Goal: Information Seeking & Learning: Learn about a topic

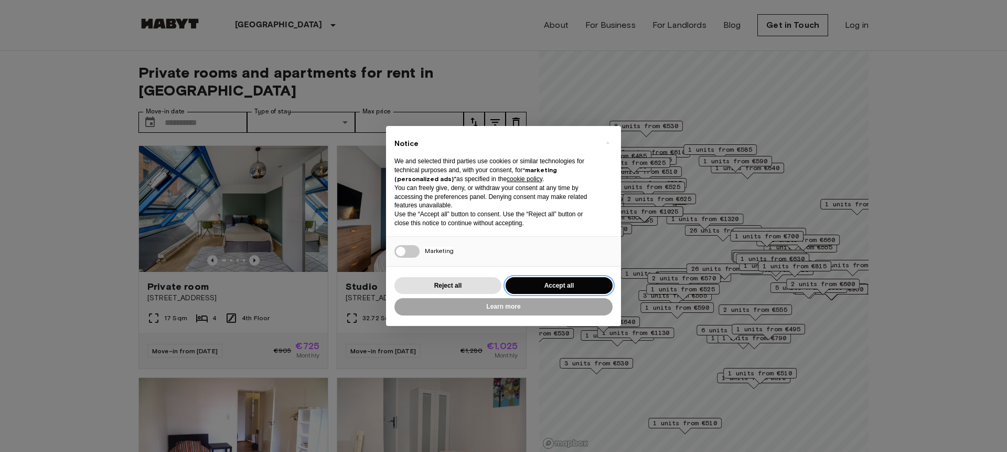
click at [557, 277] on button "Accept all" at bounding box center [559, 285] width 107 height 17
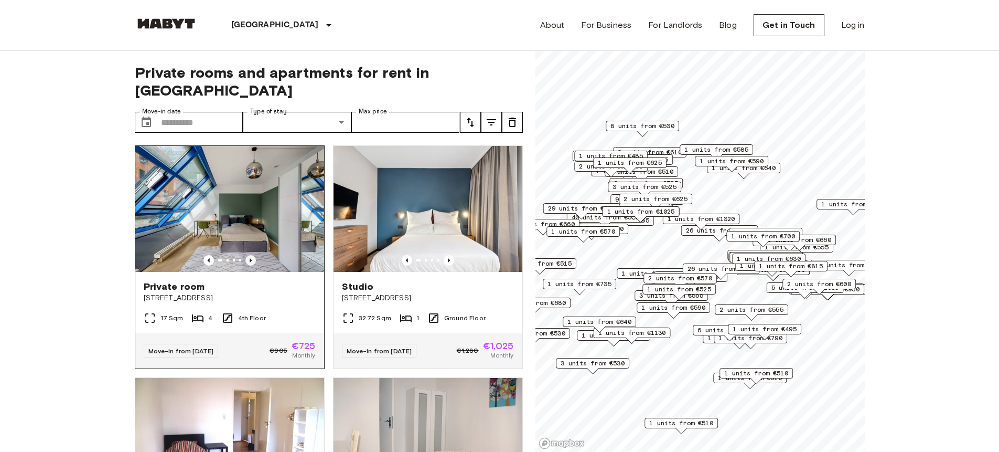
click at [251, 255] on icon "Previous image" at bounding box center [250, 260] width 10 height 10
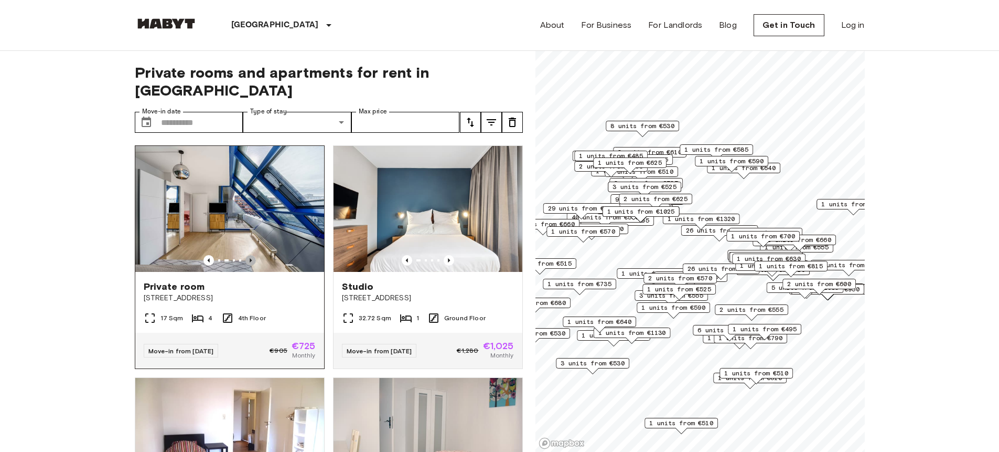
click at [251, 255] on icon "Previous image" at bounding box center [250, 260] width 10 height 10
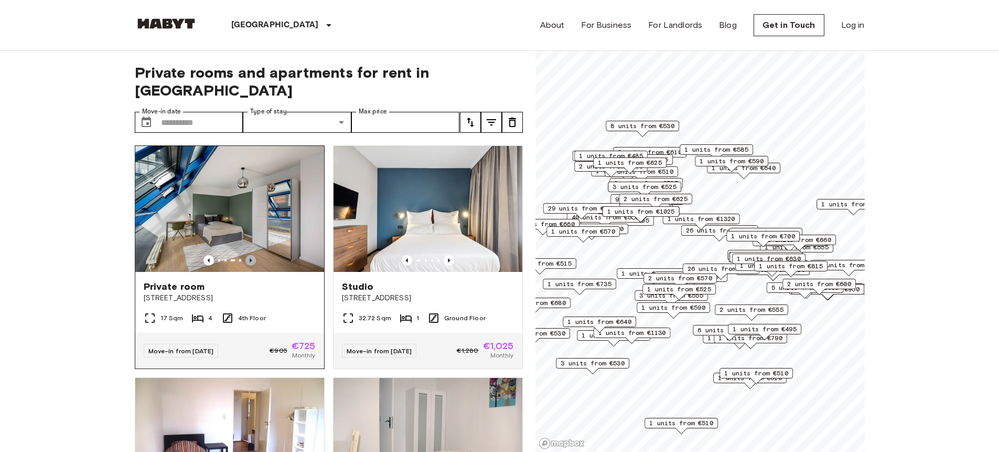
click at [251, 255] on icon "Previous image" at bounding box center [250, 260] width 10 height 10
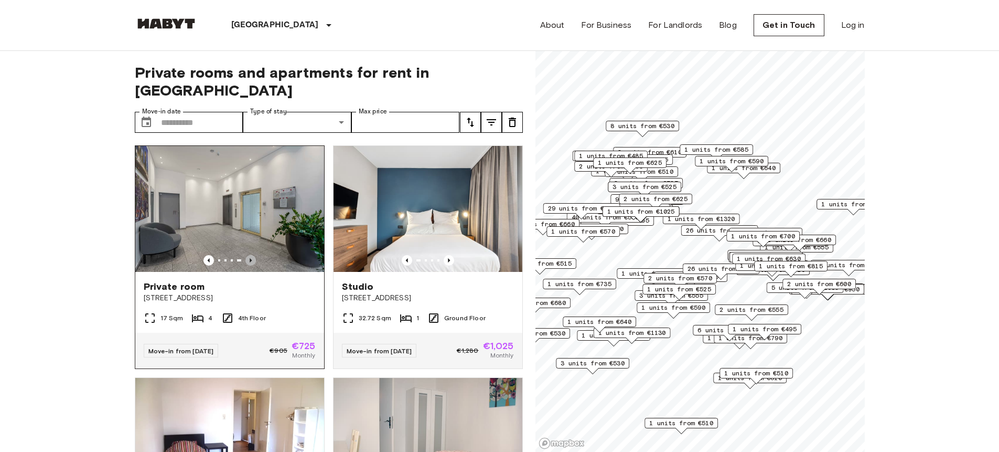
click at [251, 255] on icon "Previous image" at bounding box center [250, 260] width 10 height 10
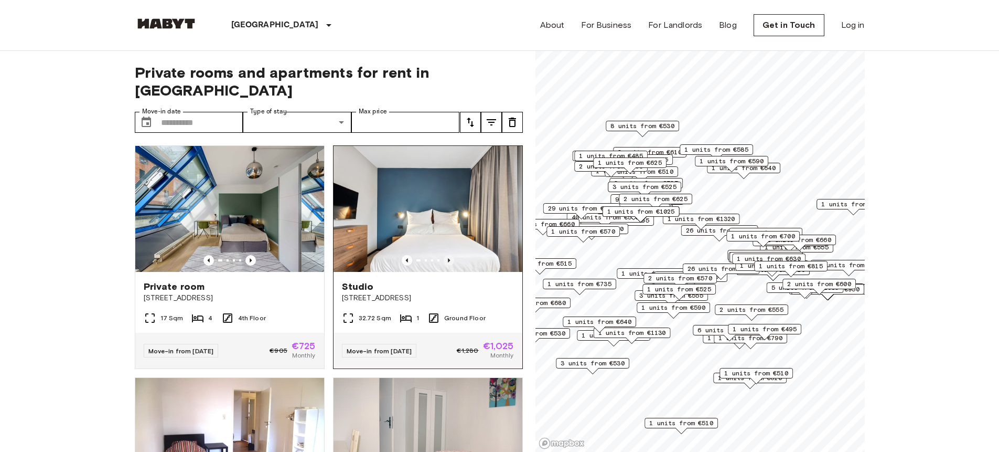
click at [444, 255] on icon "Previous image" at bounding box center [449, 260] width 10 height 10
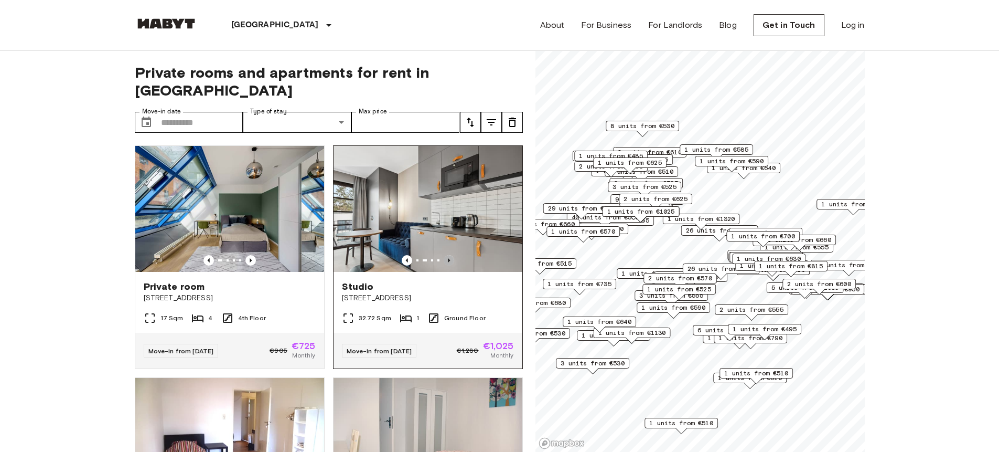
click at [445, 255] on icon "Previous image" at bounding box center [449, 260] width 10 height 10
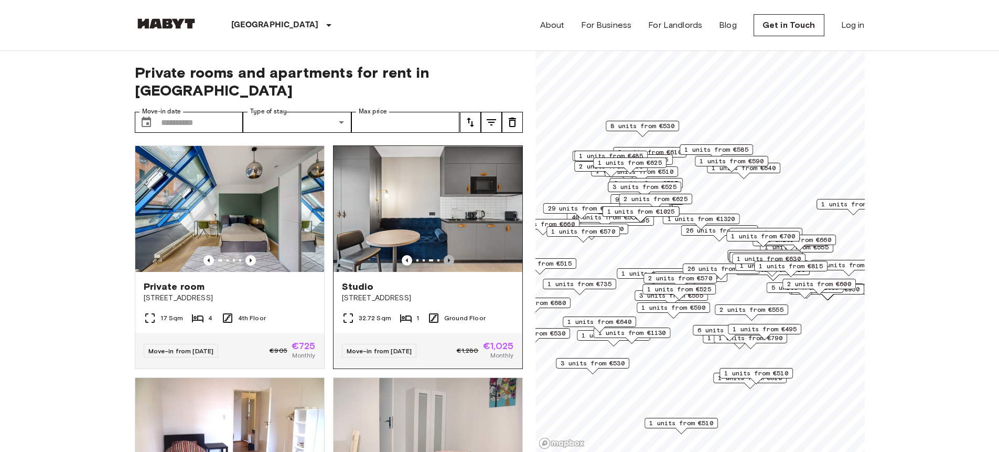
click at [445, 255] on icon "Previous image" at bounding box center [449, 260] width 10 height 10
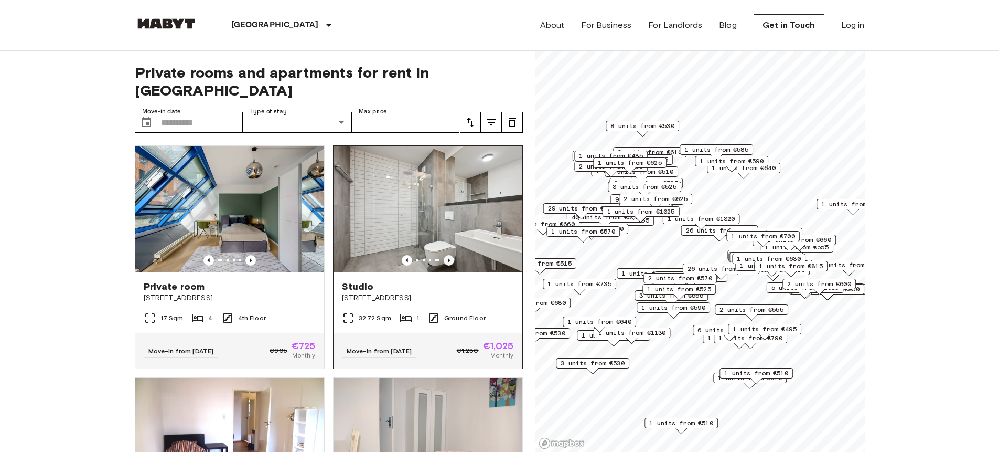
click at [445, 255] on icon "Previous image" at bounding box center [449, 260] width 10 height 10
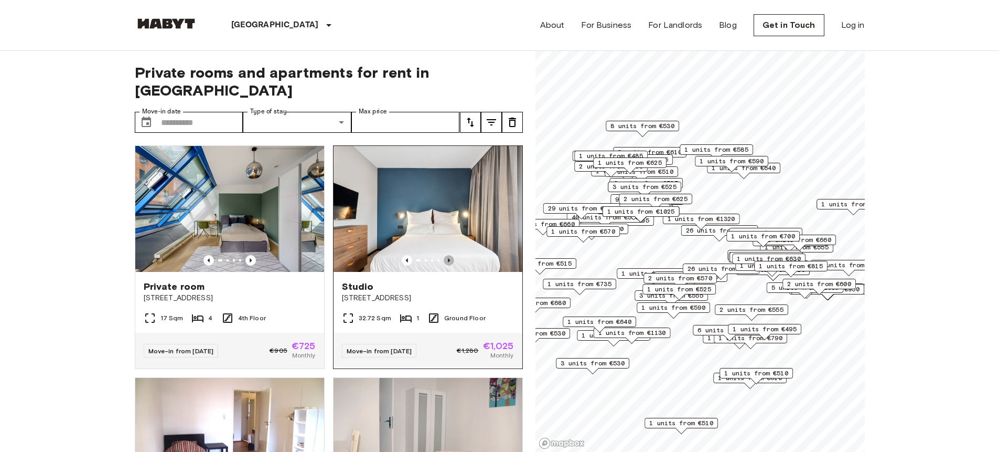
click at [446, 255] on icon "Previous image" at bounding box center [449, 260] width 10 height 10
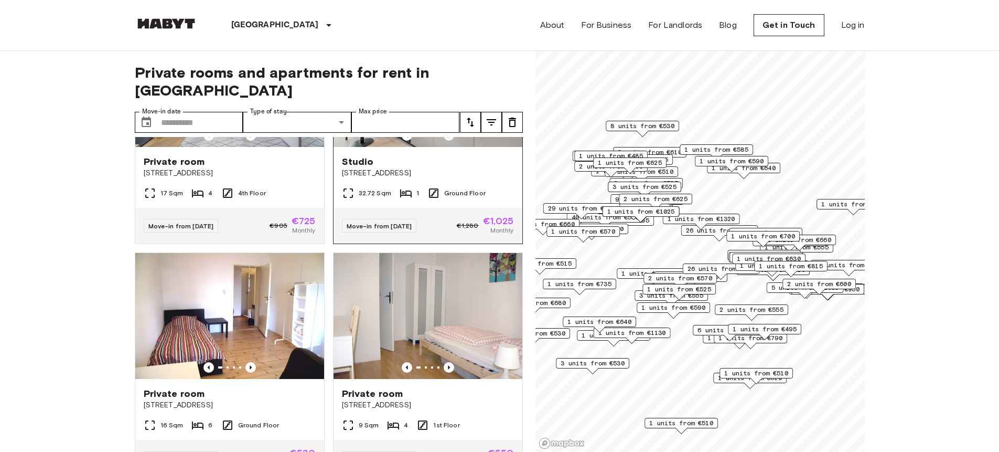
scroll to position [170, 0]
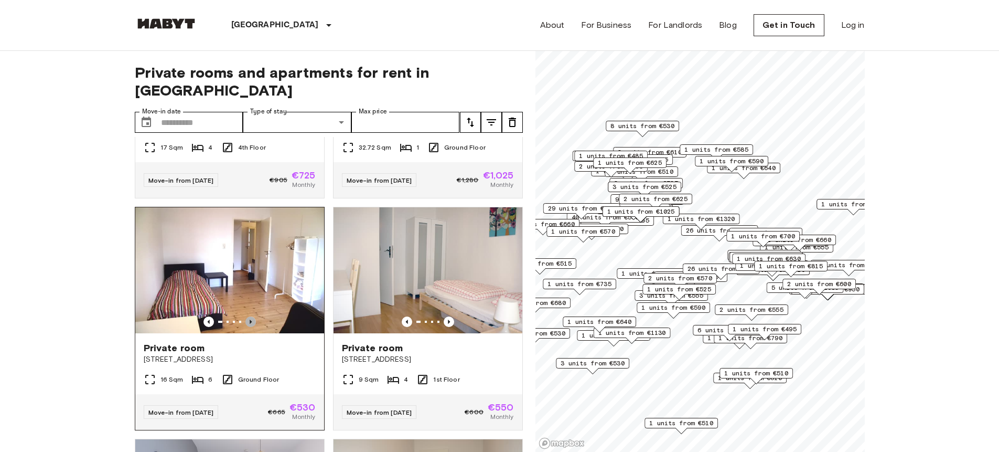
click at [252, 316] on icon "Previous image" at bounding box center [250, 321] width 10 height 10
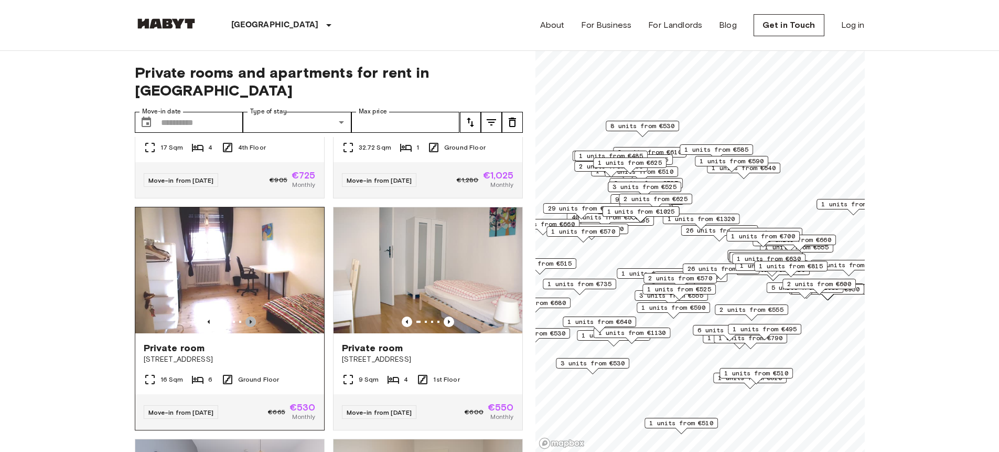
click at [252, 316] on icon "Previous image" at bounding box center [250, 321] width 10 height 10
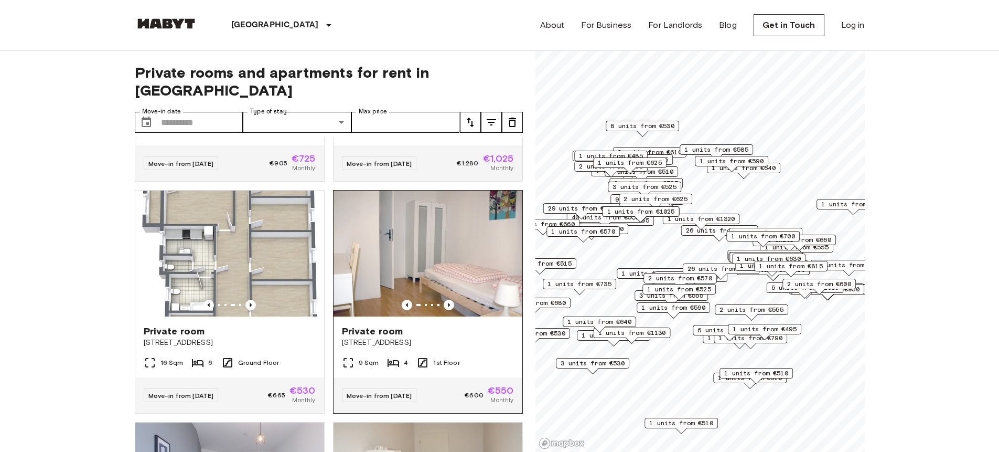
scroll to position [164, 0]
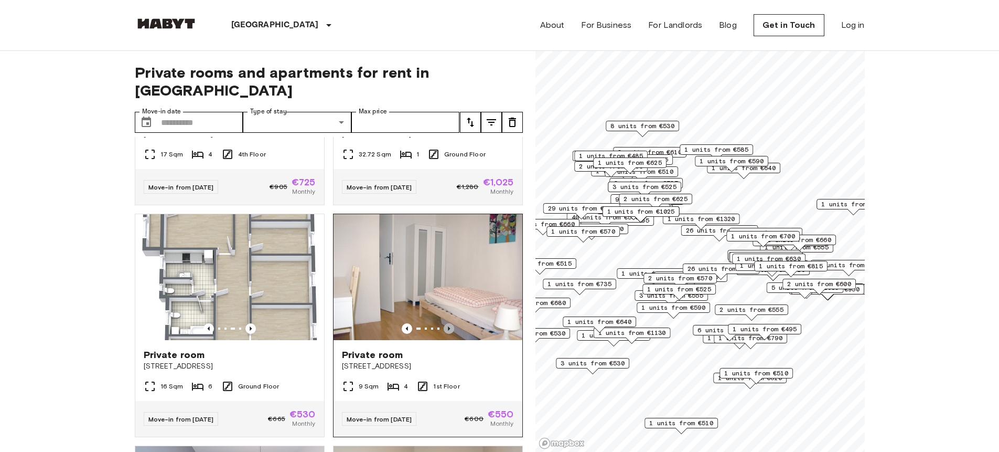
click at [448, 326] on icon "Previous image" at bounding box center [449, 328] width 2 height 4
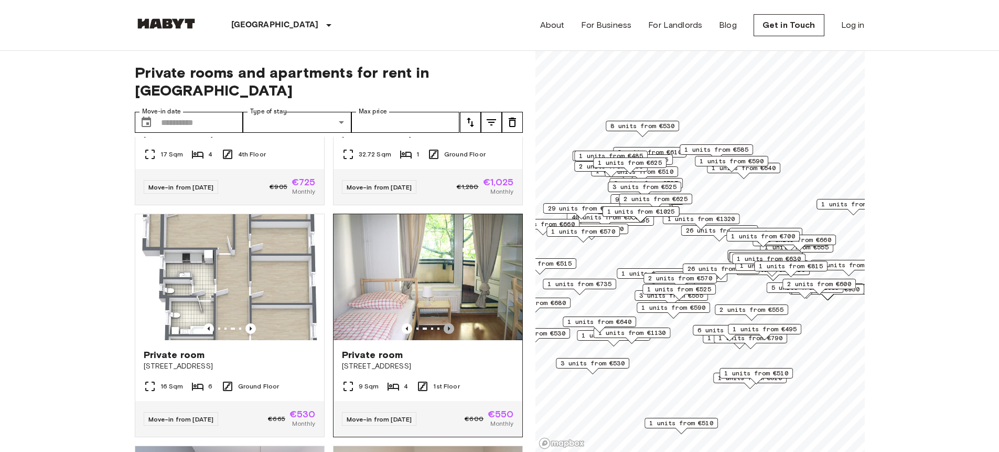
click at [448, 326] on icon "Previous image" at bounding box center [449, 328] width 2 height 4
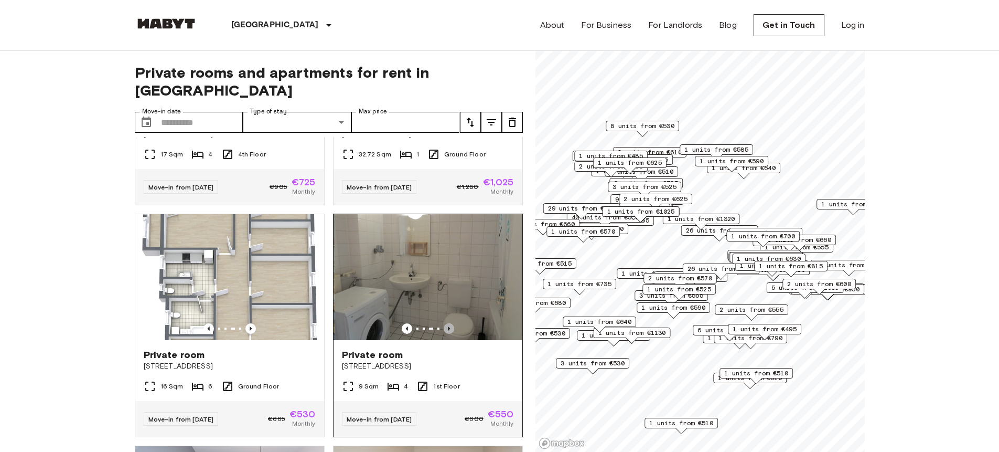
click at [448, 326] on icon "Previous image" at bounding box center [449, 328] width 2 height 4
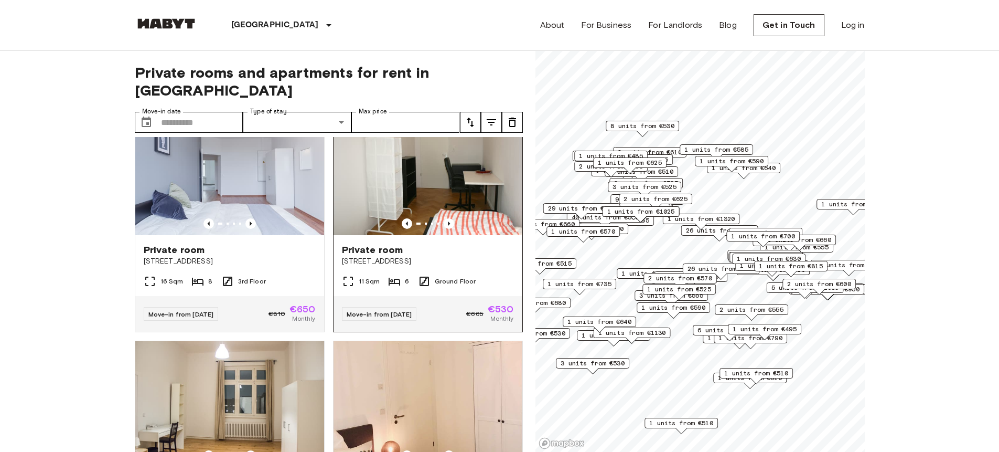
scroll to position [401, 0]
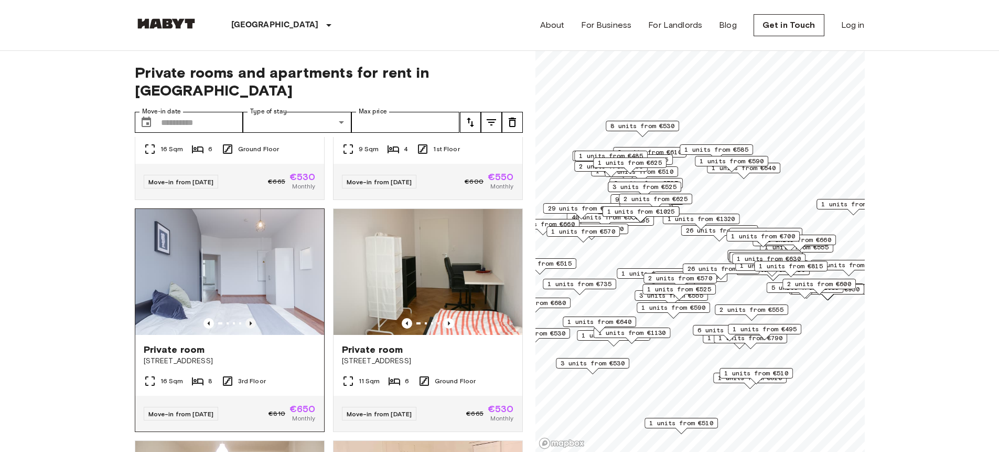
click at [250, 318] on icon "Previous image" at bounding box center [250, 323] width 10 height 10
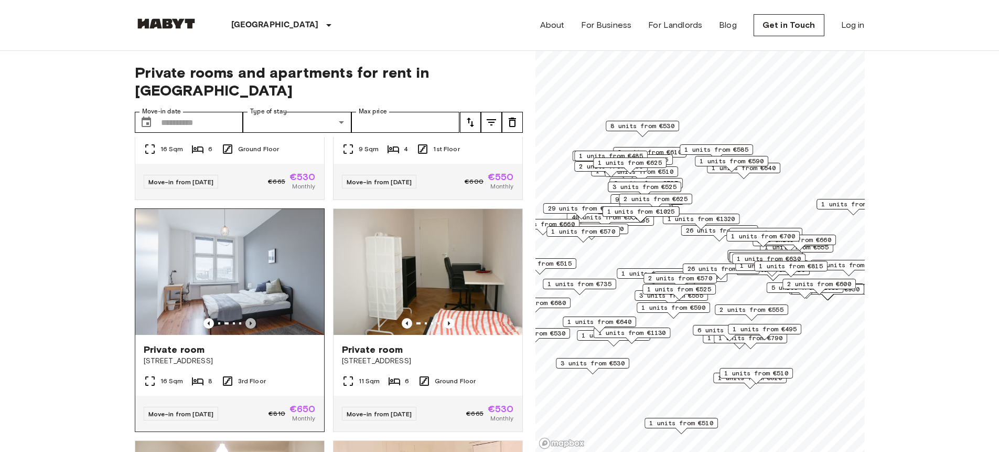
click at [250, 318] on icon "Previous image" at bounding box center [250, 323] width 10 height 10
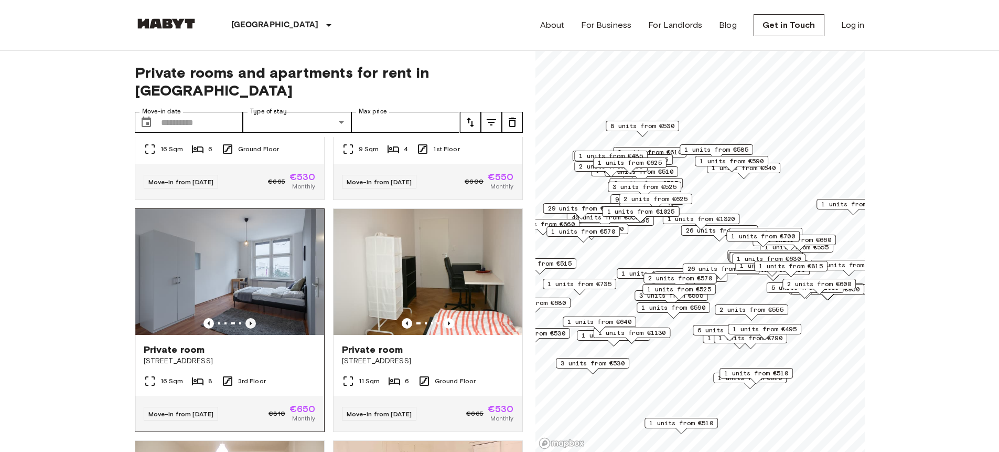
click at [250, 318] on icon "Previous image" at bounding box center [250, 323] width 10 height 10
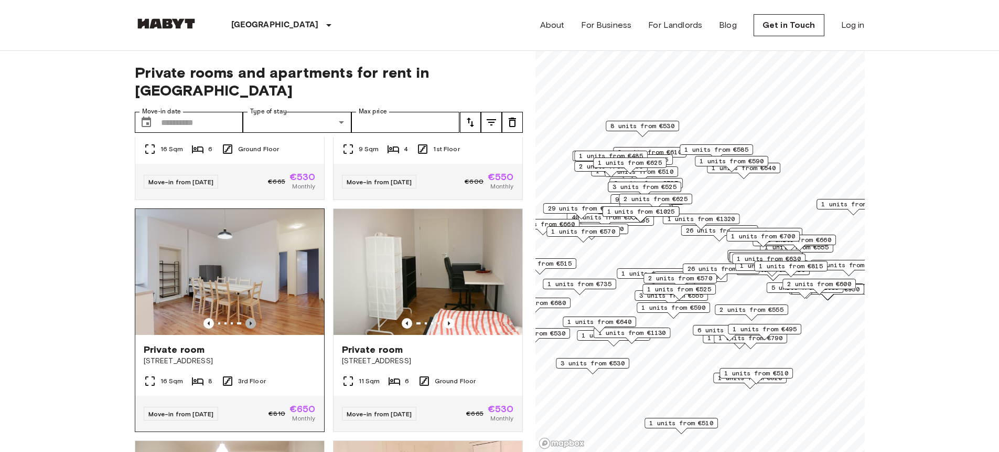
click at [250, 318] on icon "Previous image" at bounding box center [250, 323] width 10 height 10
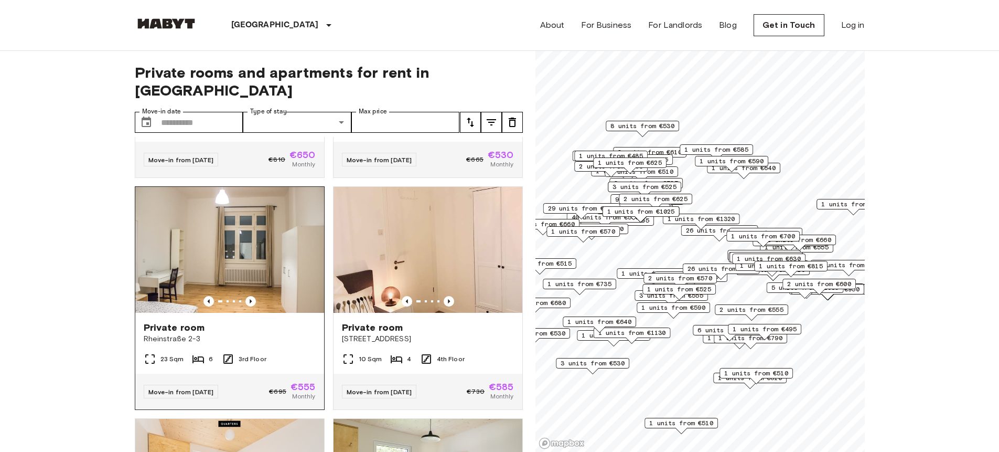
scroll to position [670, 0]
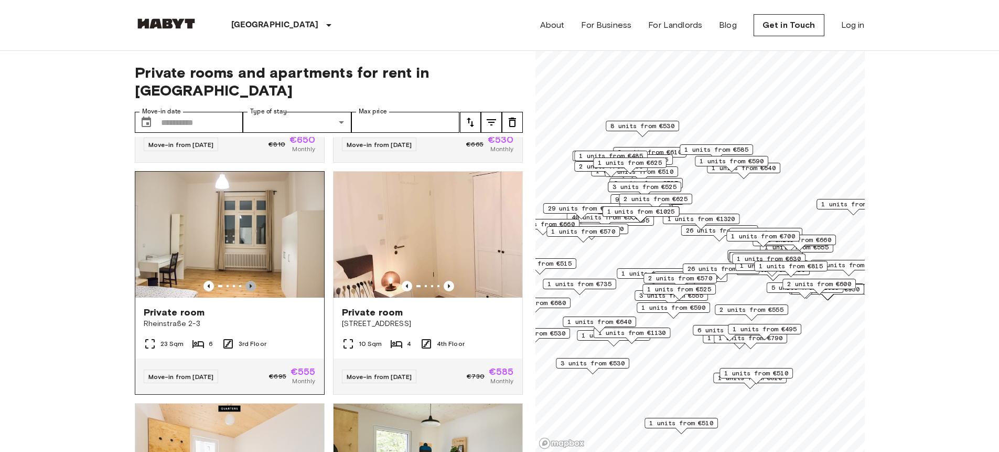
click at [250, 282] on icon "Previous image" at bounding box center [250, 286] width 10 height 10
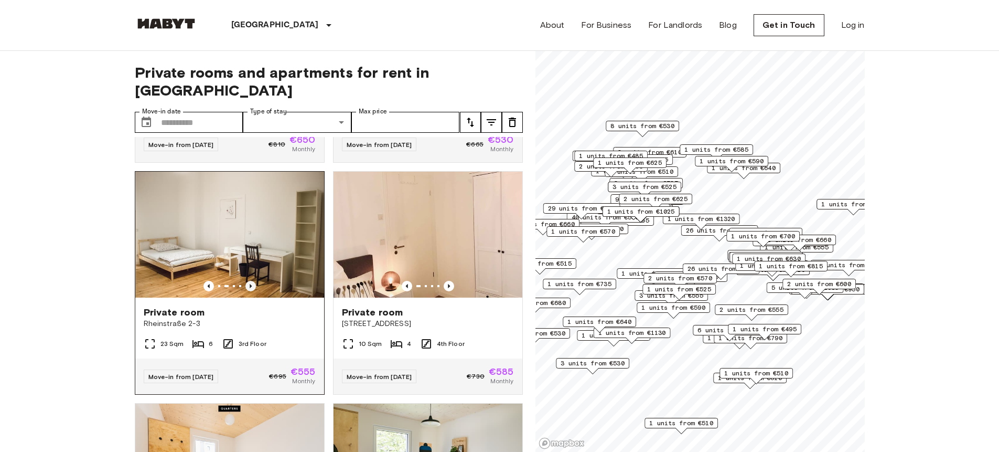
click at [250, 282] on icon "Previous image" at bounding box center [250, 286] width 10 height 10
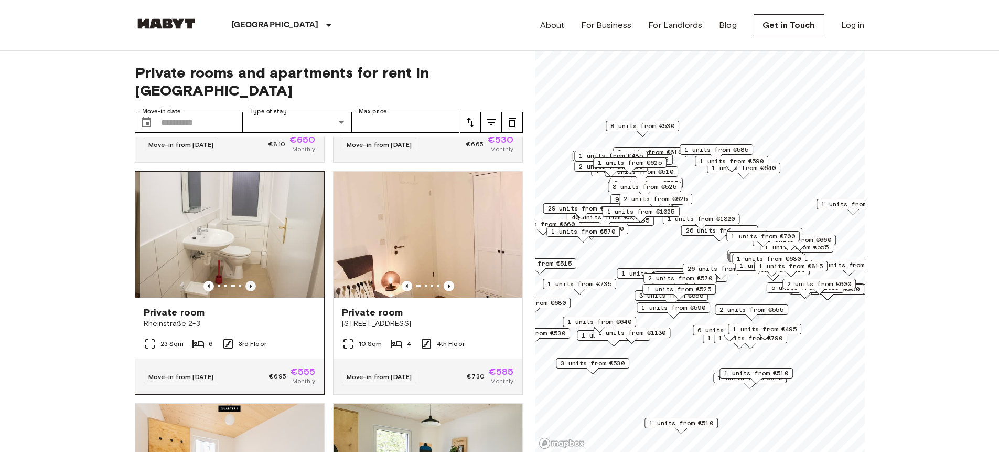
click at [250, 282] on icon "Previous image" at bounding box center [250, 286] width 10 height 10
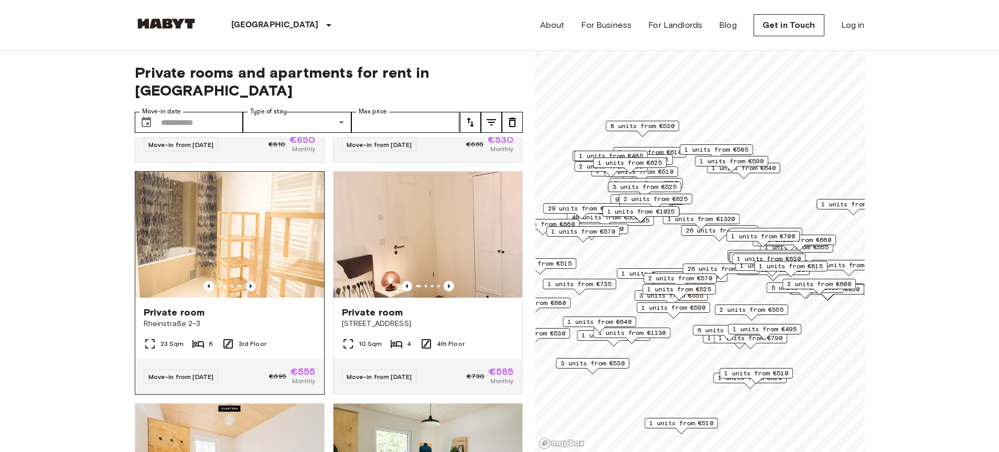
click at [250, 282] on icon "Previous image" at bounding box center [250, 286] width 10 height 10
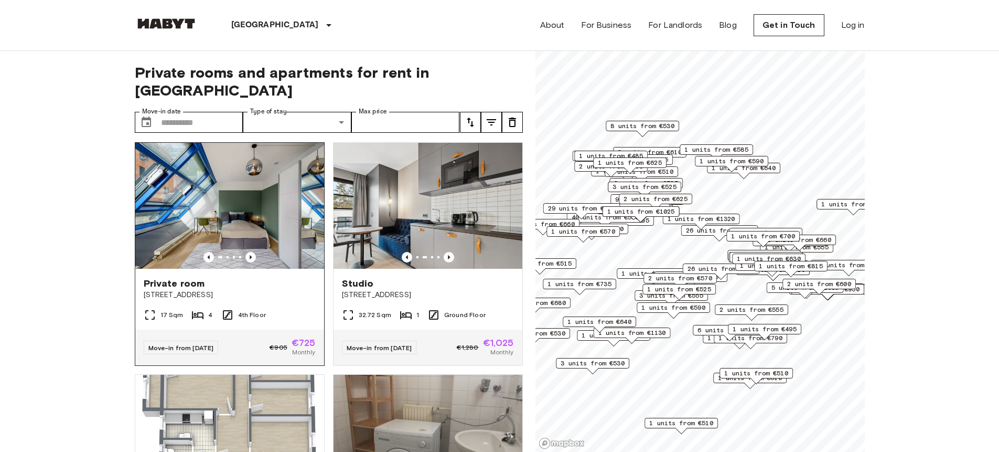
scroll to position [0, 0]
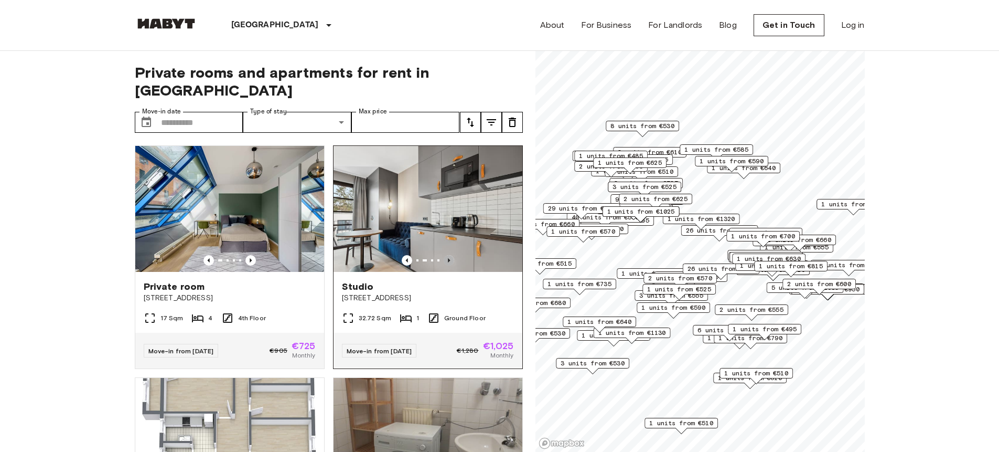
click at [448, 258] on icon "Previous image" at bounding box center [449, 260] width 2 height 4
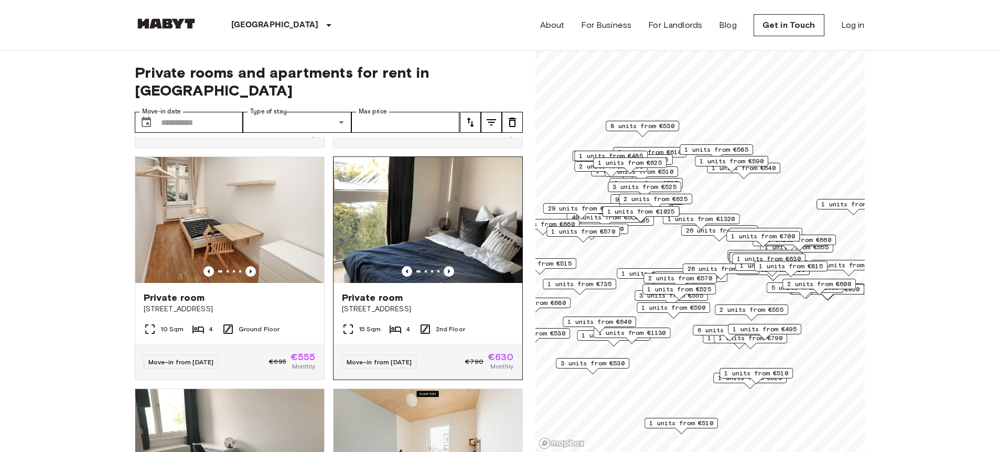
scroll to position [2544, 0]
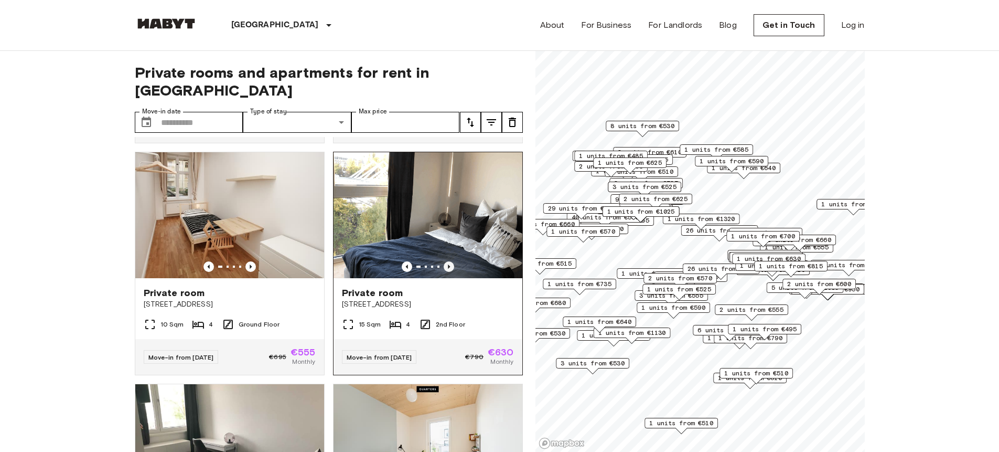
click at [444, 272] on icon "Previous image" at bounding box center [449, 266] width 10 height 10
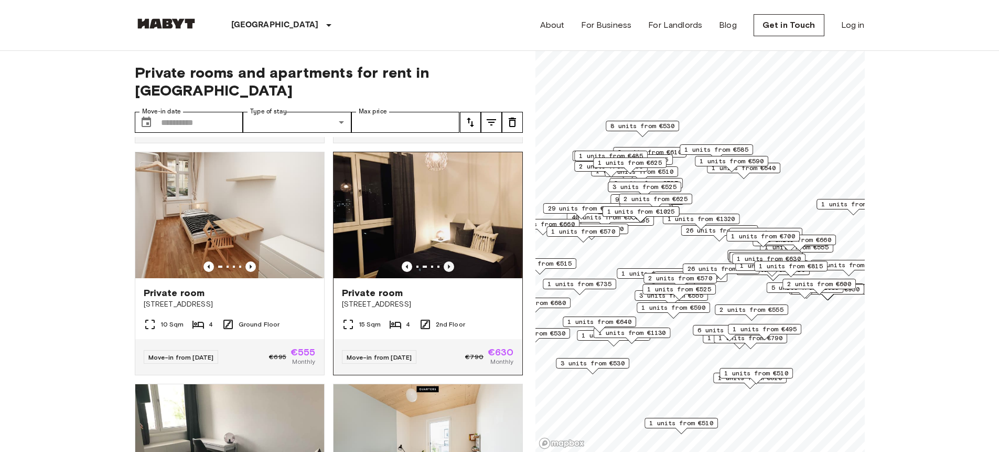
click at [444, 272] on icon "Previous image" at bounding box center [449, 266] width 10 height 10
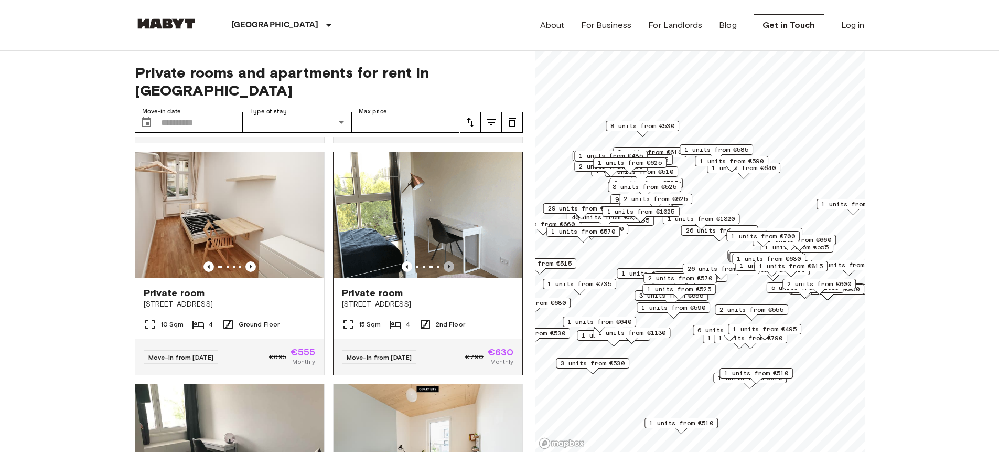
click at [444, 272] on icon "Previous image" at bounding box center [449, 266] width 10 height 10
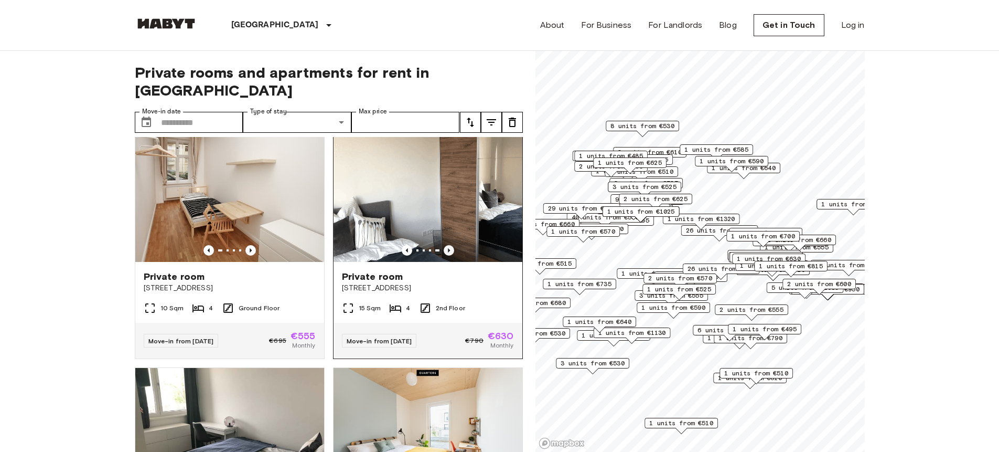
scroll to position [2775, 0]
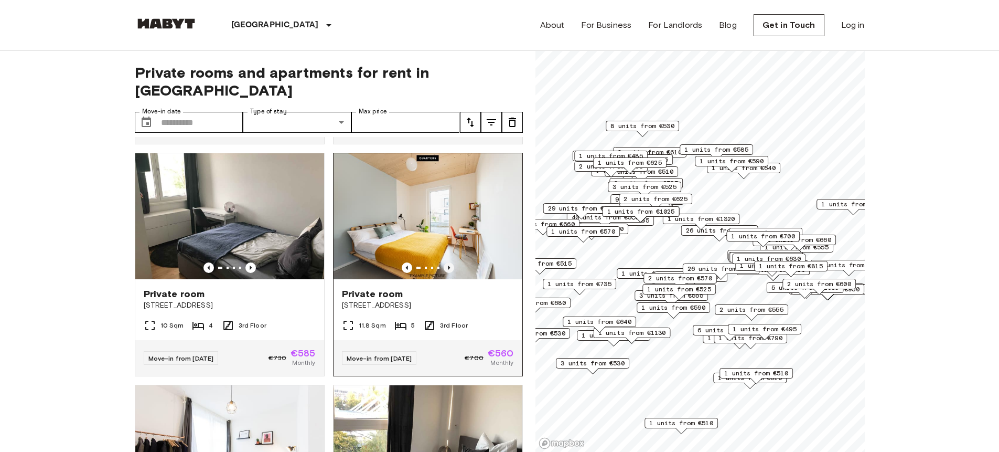
click at [448, 270] on icon "Previous image" at bounding box center [449, 267] width 2 height 4
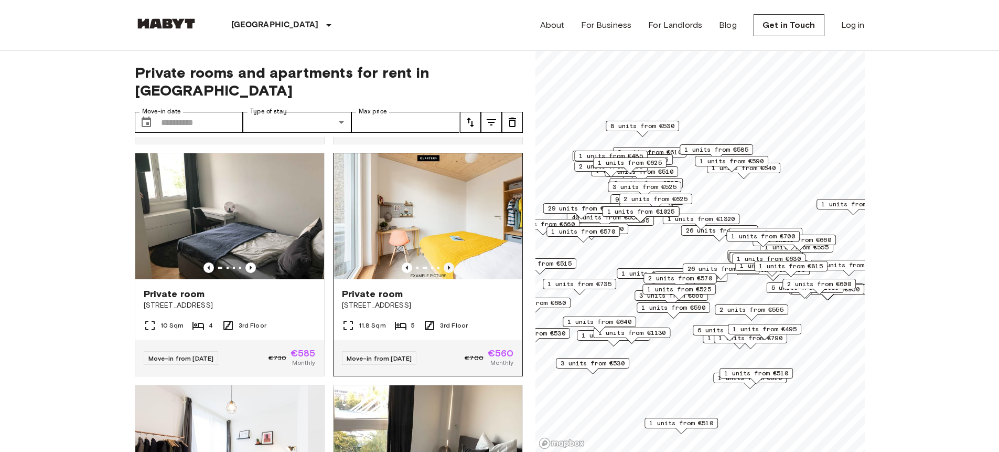
click at [444, 273] on icon "Previous image" at bounding box center [449, 267] width 10 height 10
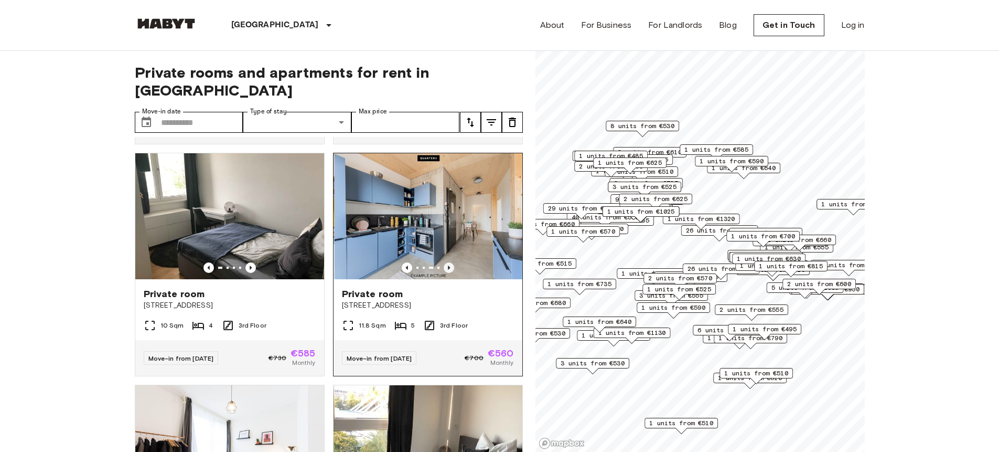
scroll to position [2777, 0]
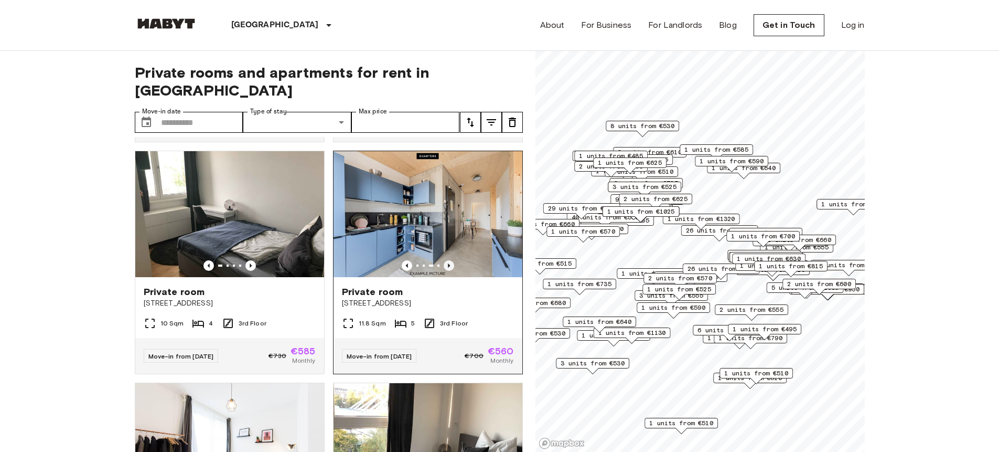
click at [448, 268] on icon "Previous image" at bounding box center [449, 265] width 2 height 4
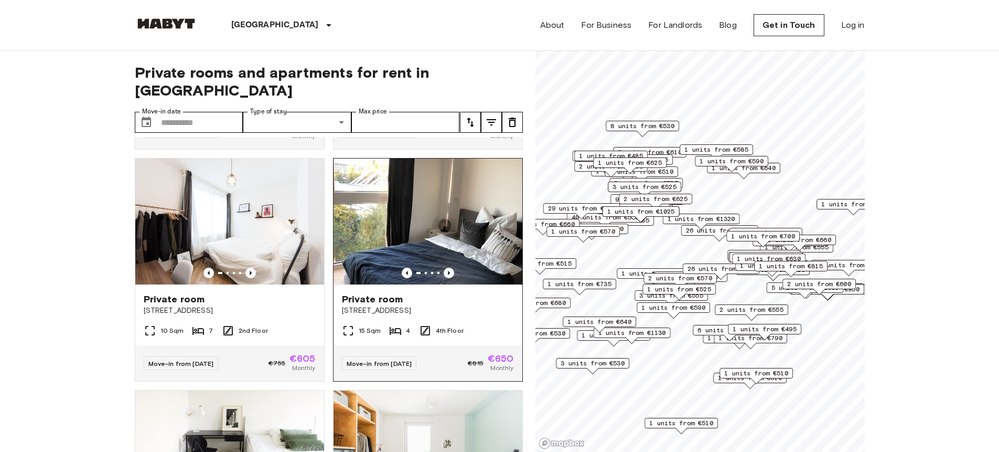
scroll to position [3003, 0]
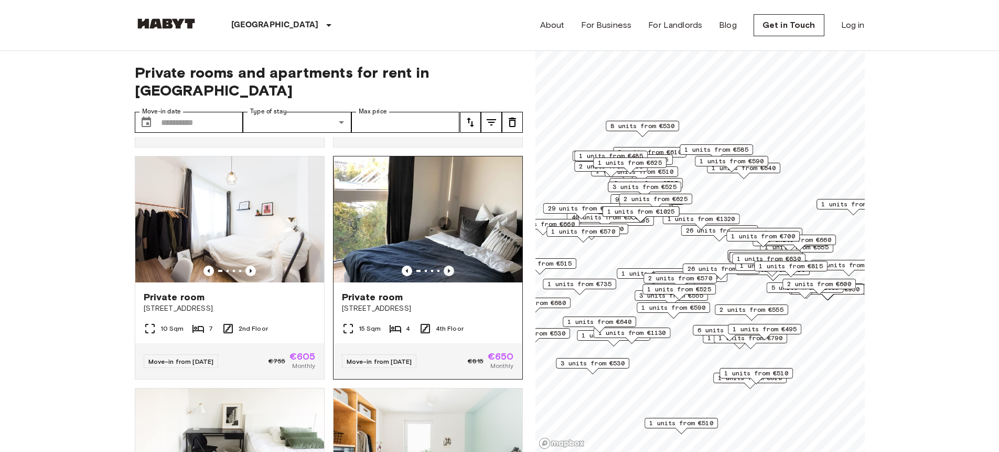
click at [444, 276] on icon "Previous image" at bounding box center [449, 270] width 10 height 10
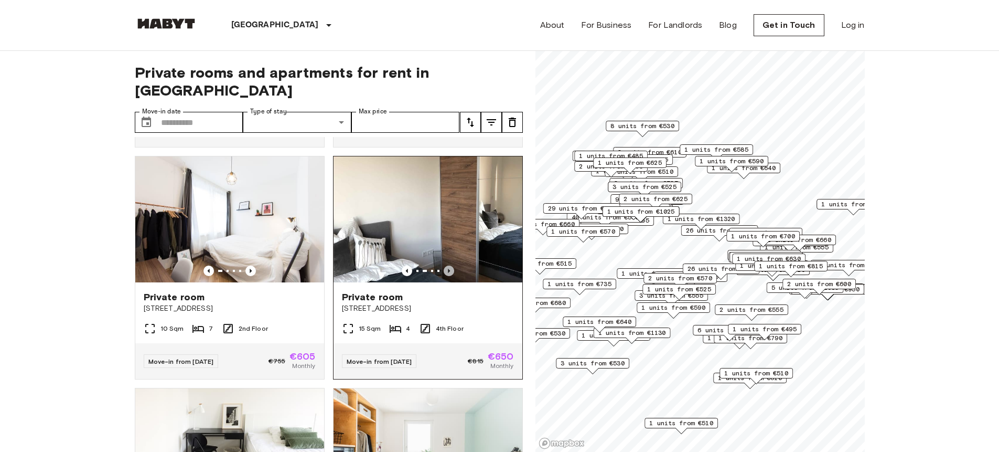
click at [444, 276] on icon "Previous image" at bounding box center [449, 270] width 10 height 10
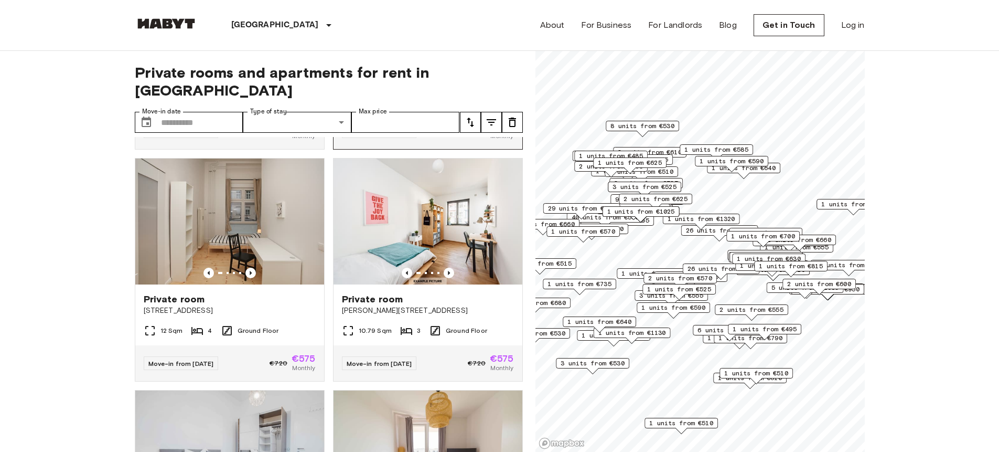
scroll to position [3470, 0]
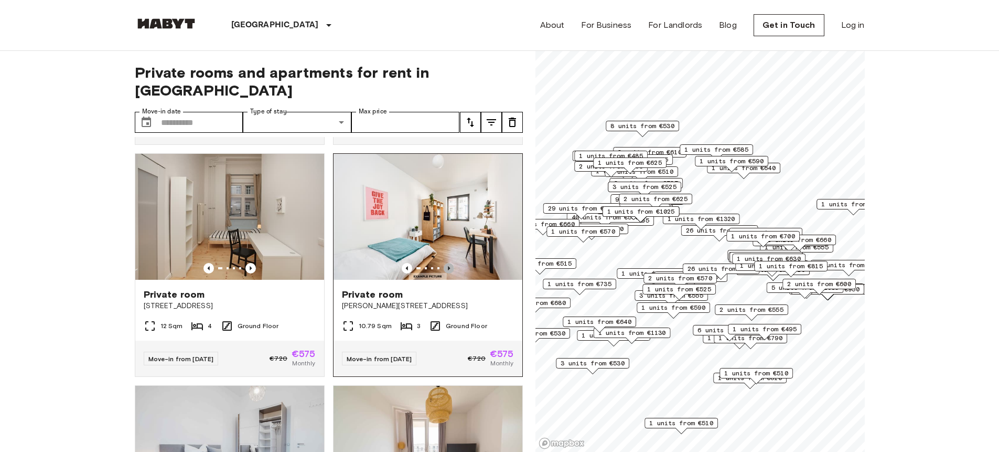
click at [444, 273] on icon "Previous image" at bounding box center [449, 268] width 10 height 10
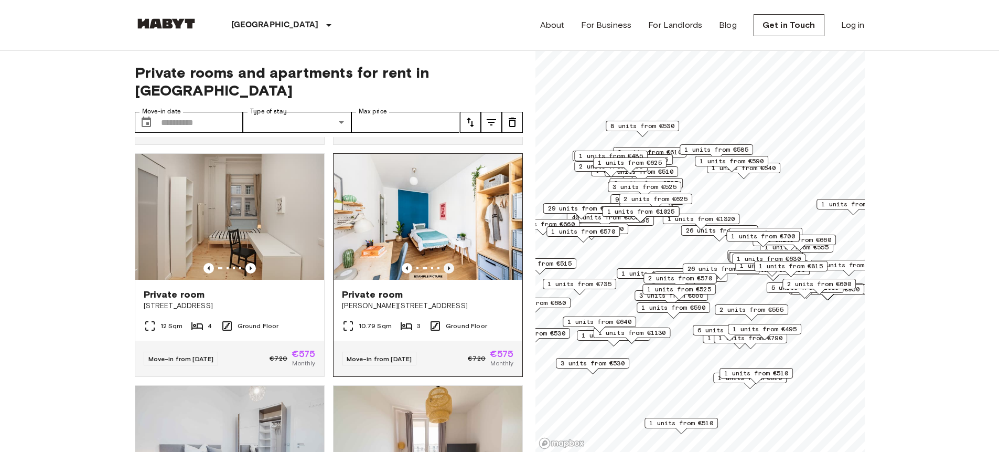
click at [444, 273] on icon "Previous image" at bounding box center [449, 268] width 10 height 10
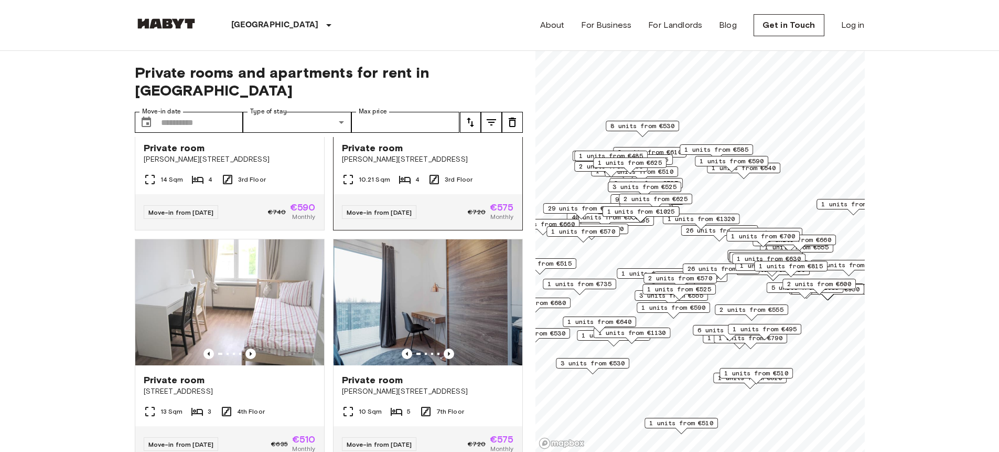
scroll to position [4170, 0]
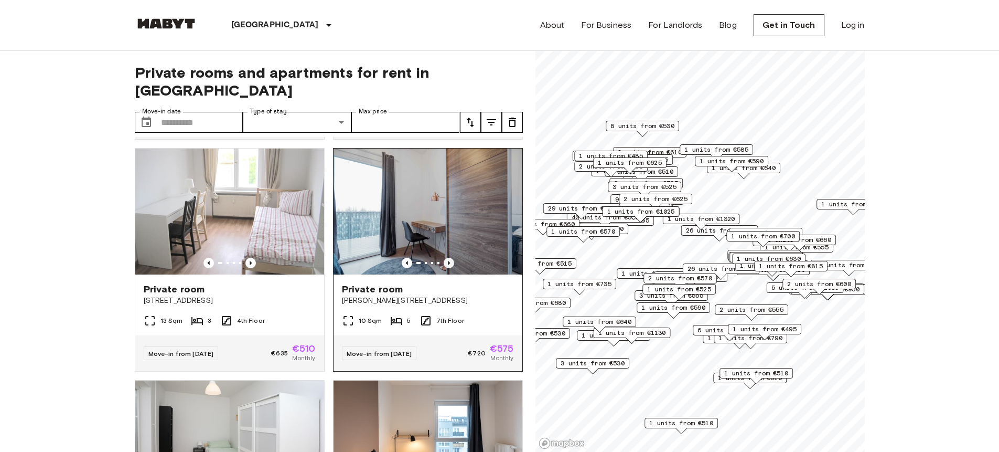
click at [444, 268] on icon "Previous image" at bounding box center [449, 263] width 10 height 10
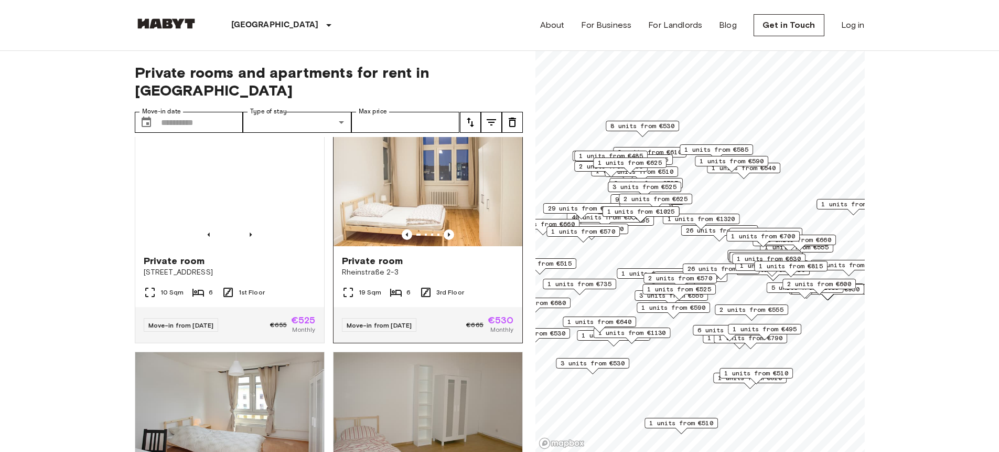
scroll to position [4664, 0]
click at [444, 239] on icon "Previous image" at bounding box center [449, 233] width 10 height 10
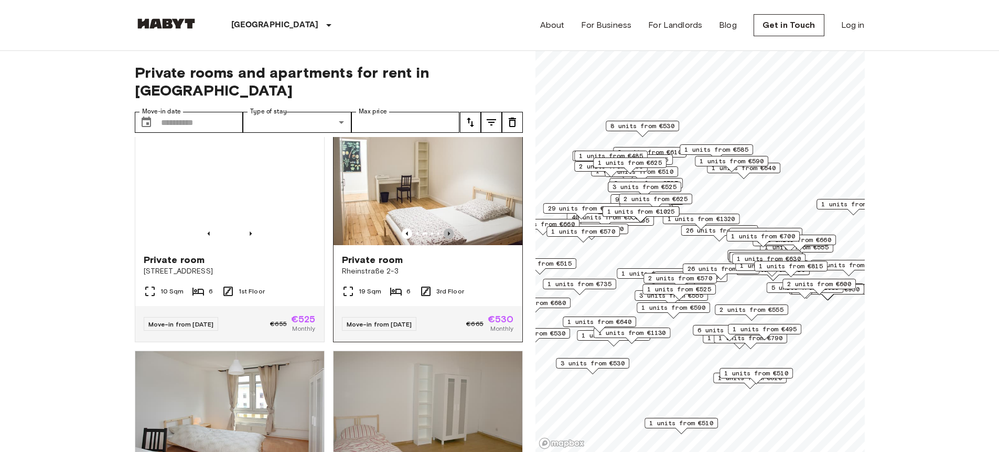
click at [445, 239] on icon "Previous image" at bounding box center [449, 233] width 10 height 10
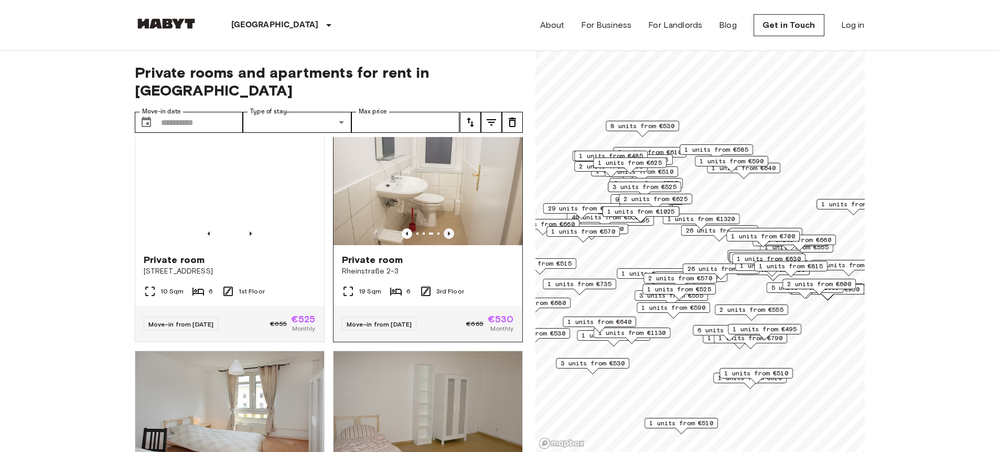
click at [445, 239] on icon "Previous image" at bounding box center [449, 233] width 10 height 10
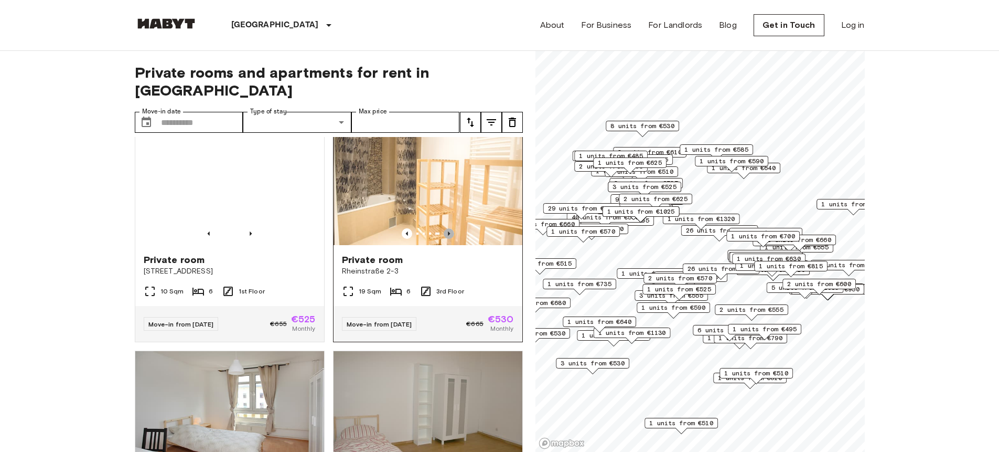
click at [445, 239] on icon "Previous image" at bounding box center [449, 233] width 10 height 10
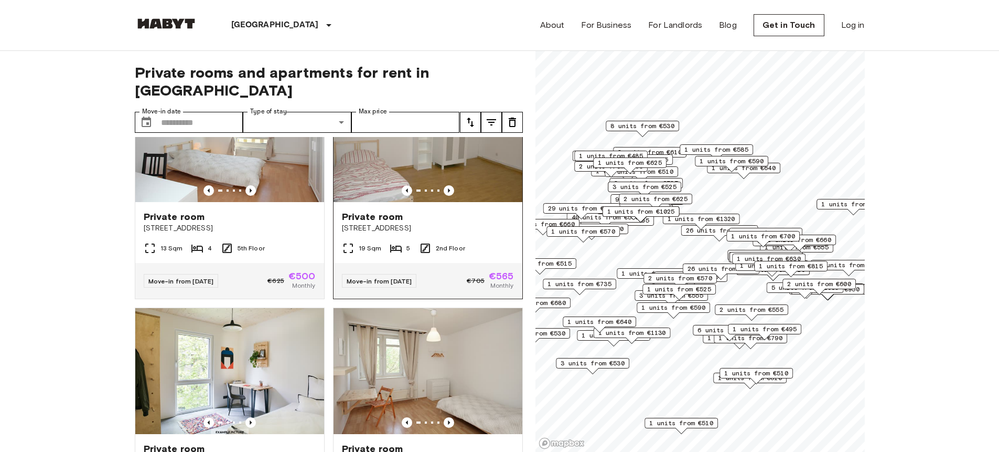
scroll to position [4986, 0]
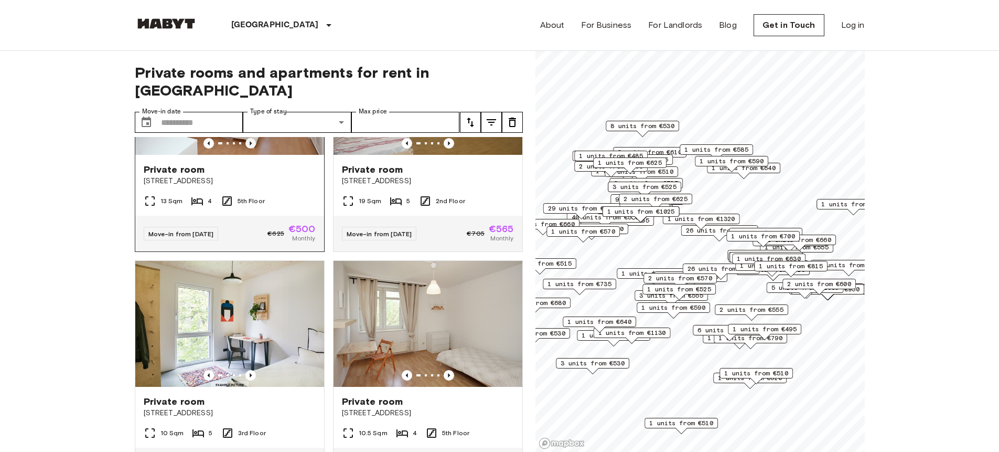
click at [251, 148] on icon "Previous image" at bounding box center [250, 143] width 10 height 10
click at [250, 148] on icon "Previous image" at bounding box center [250, 143] width 10 height 10
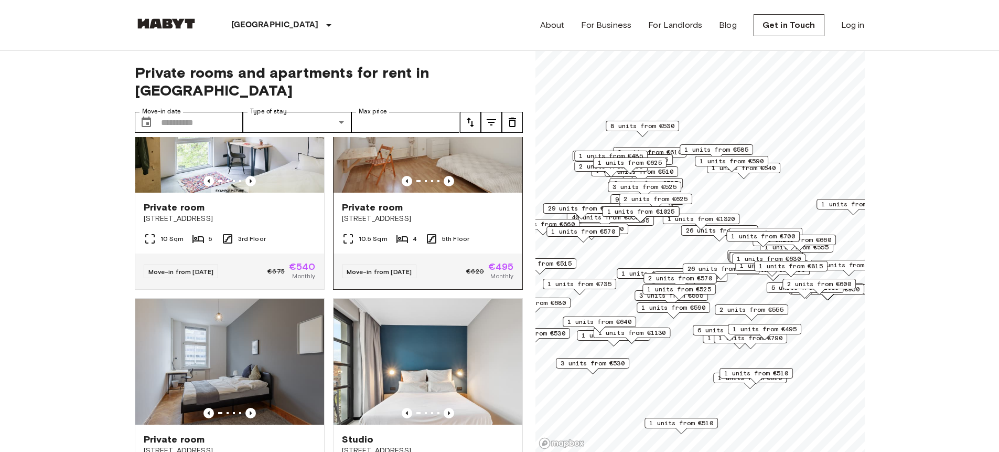
scroll to position [5181, 0]
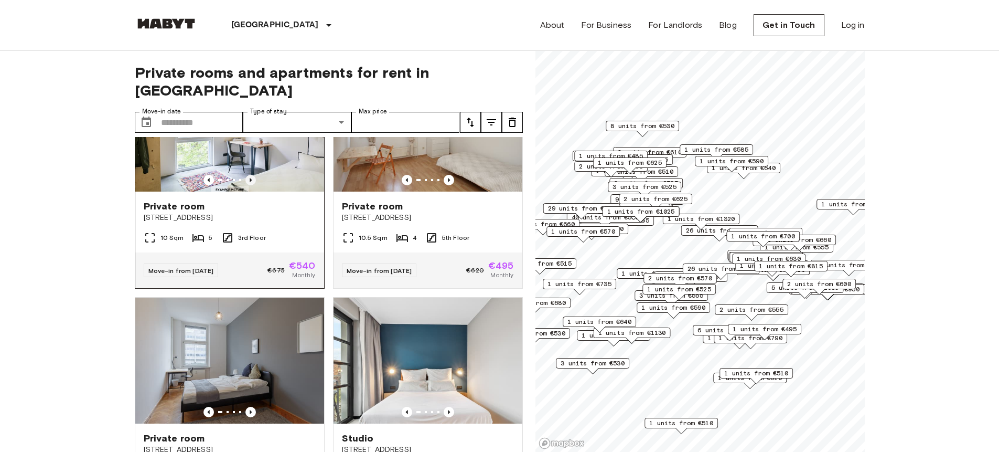
click at [250, 185] on icon "Previous image" at bounding box center [250, 180] width 10 height 10
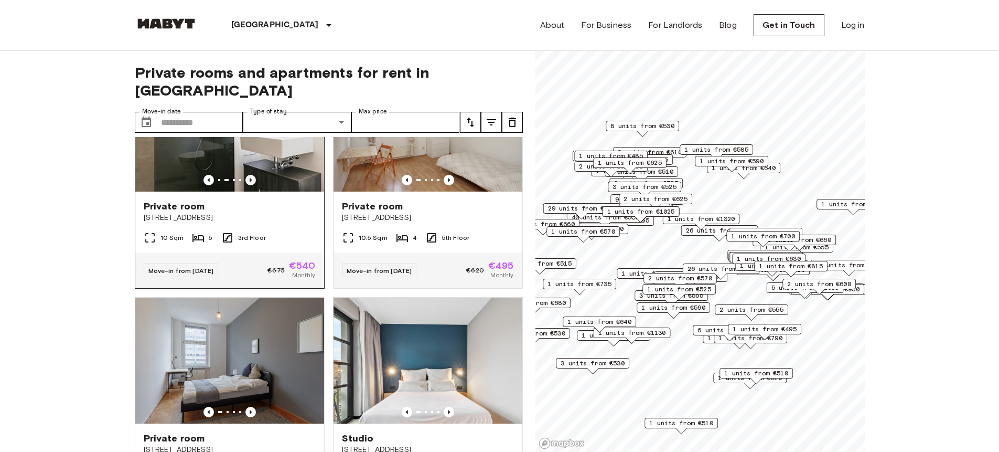
click at [251, 185] on icon "Previous image" at bounding box center [250, 180] width 10 height 10
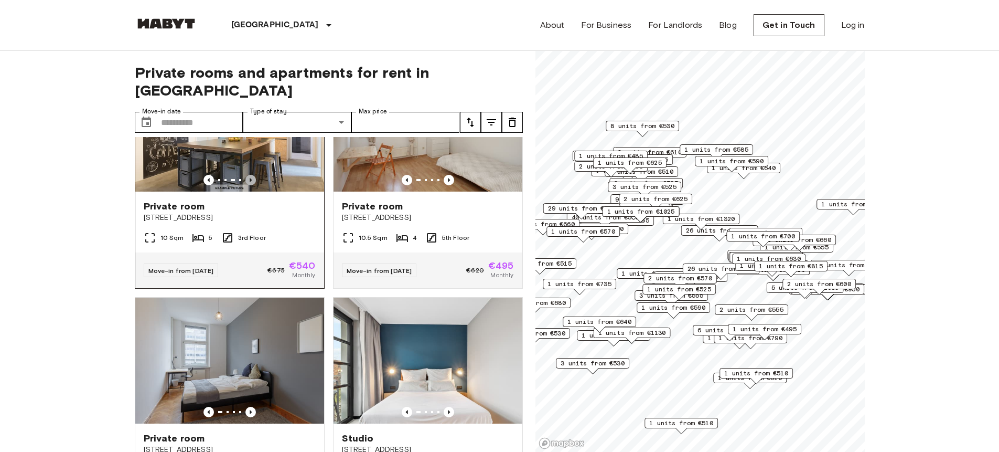
click at [252, 185] on icon "Previous image" at bounding box center [250, 180] width 10 height 10
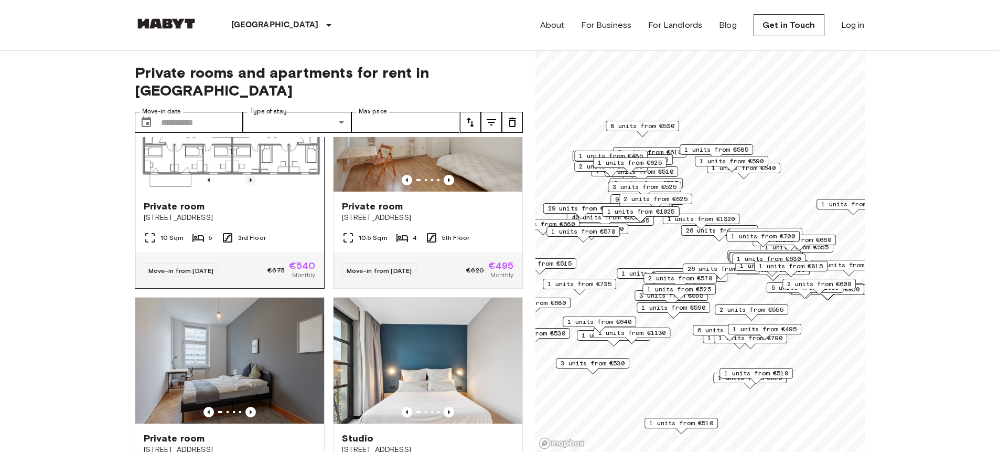
click at [252, 185] on icon "Previous image" at bounding box center [250, 180] width 10 height 10
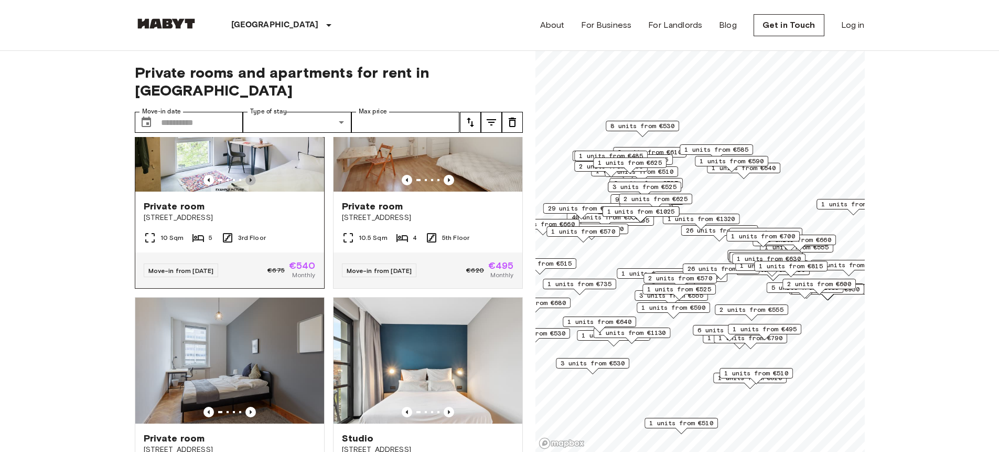
click at [252, 185] on icon "Previous image" at bounding box center [250, 180] width 10 height 10
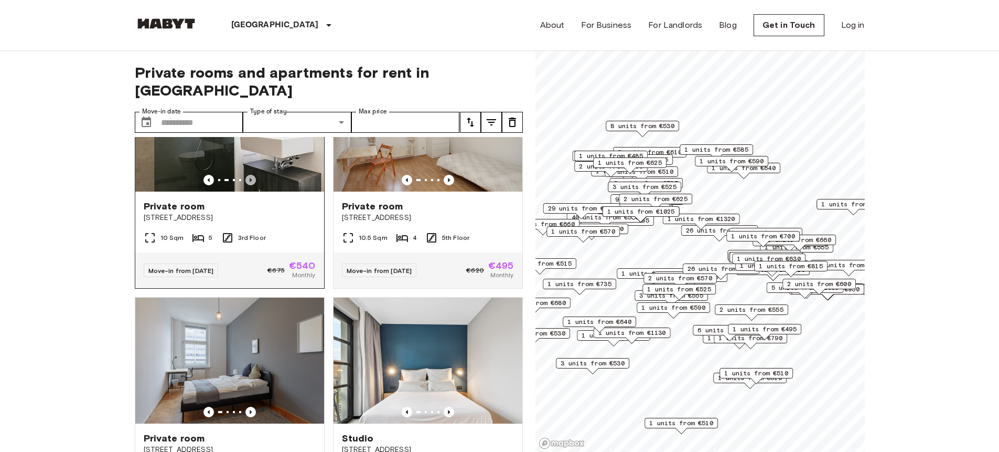
click at [252, 185] on icon "Previous image" at bounding box center [250, 180] width 10 height 10
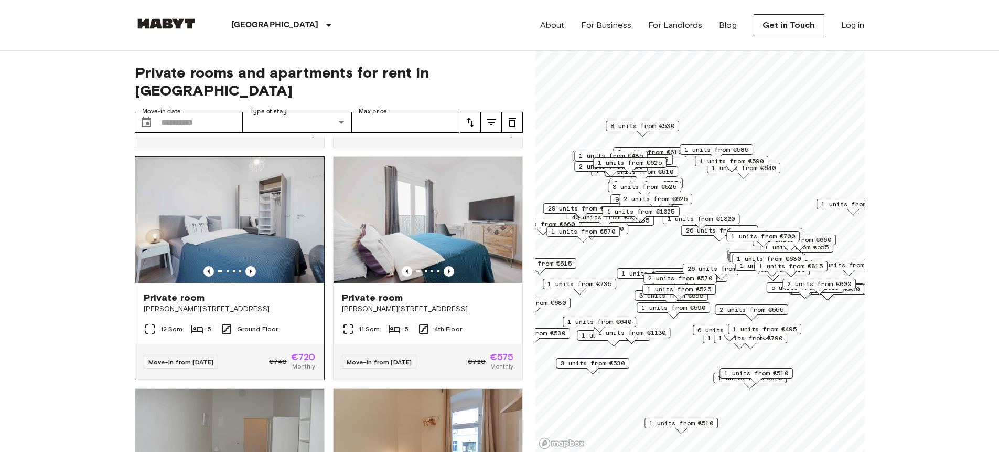
scroll to position [5464, 0]
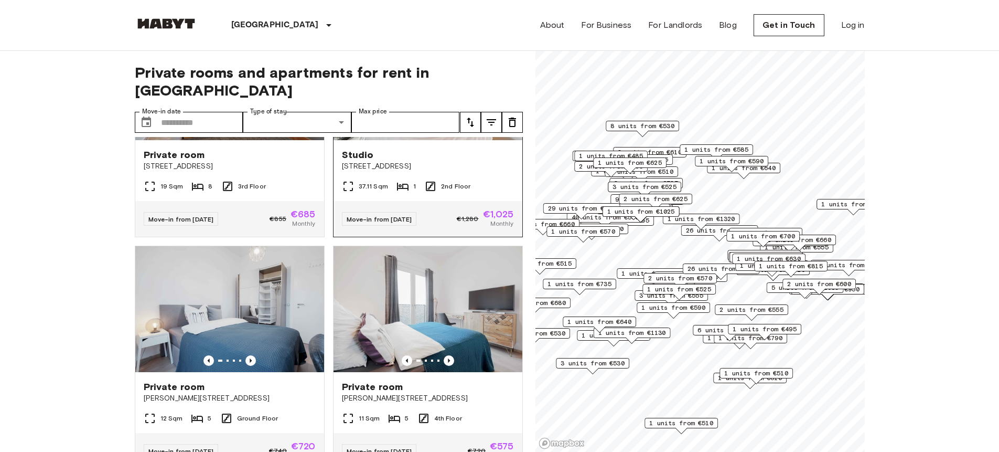
click at [446, 134] on icon "Previous image" at bounding box center [449, 128] width 10 height 10
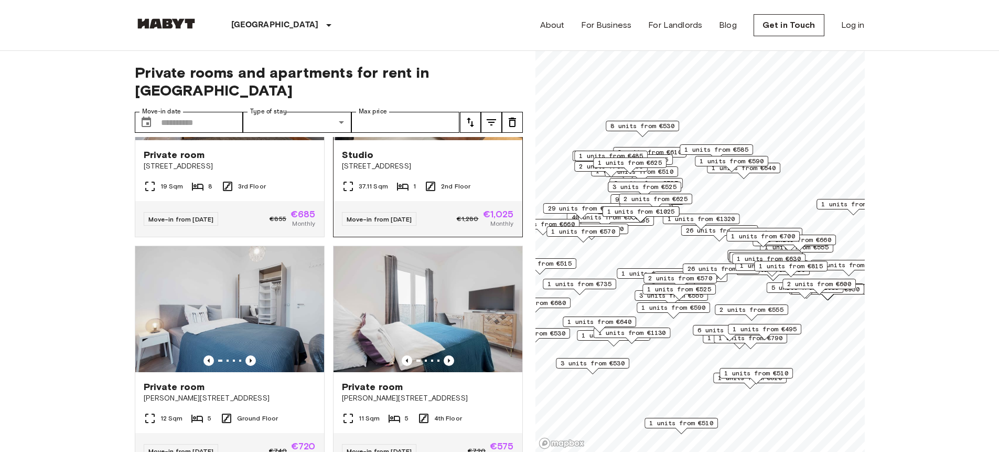
click at [446, 134] on icon "Previous image" at bounding box center [449, 128] width 10 height 10
click at [465, 201] on div "37.11 Sqm 1 2nd Floor" at bounding box center [428, 190] width 189 height 21
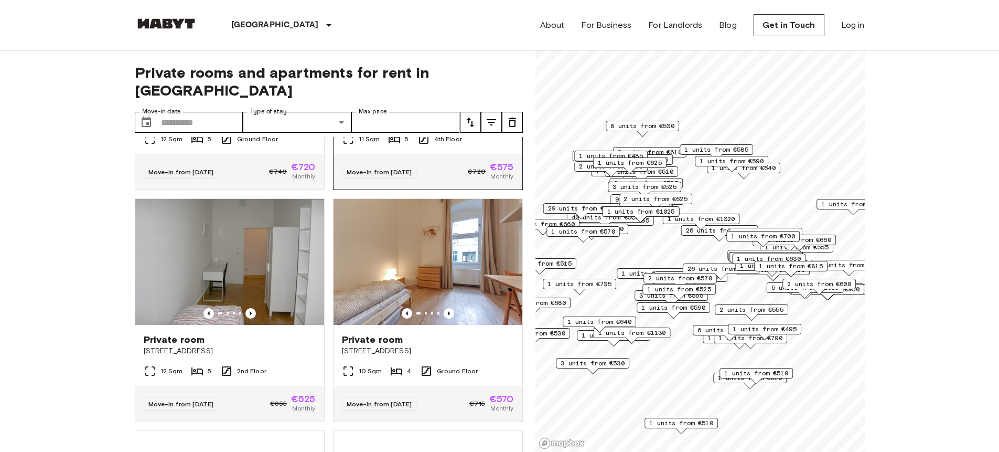
scroll to position [5639, 0]
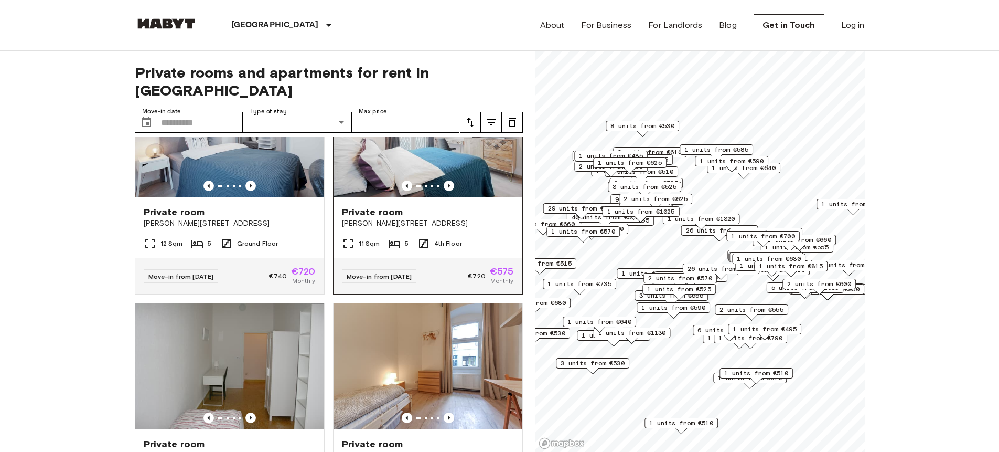
click at [495, 191] on div at bounding box center [428, 185] width 189 height 10
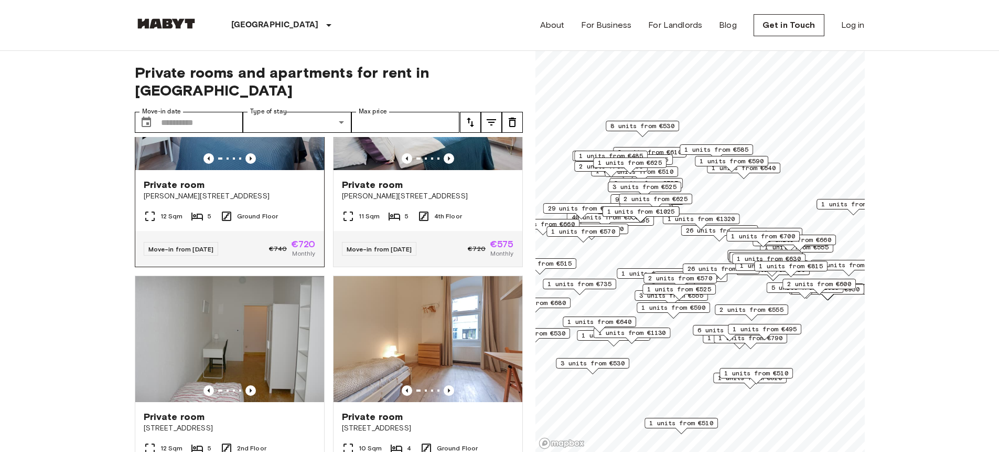
scroll to position [5662, 0]
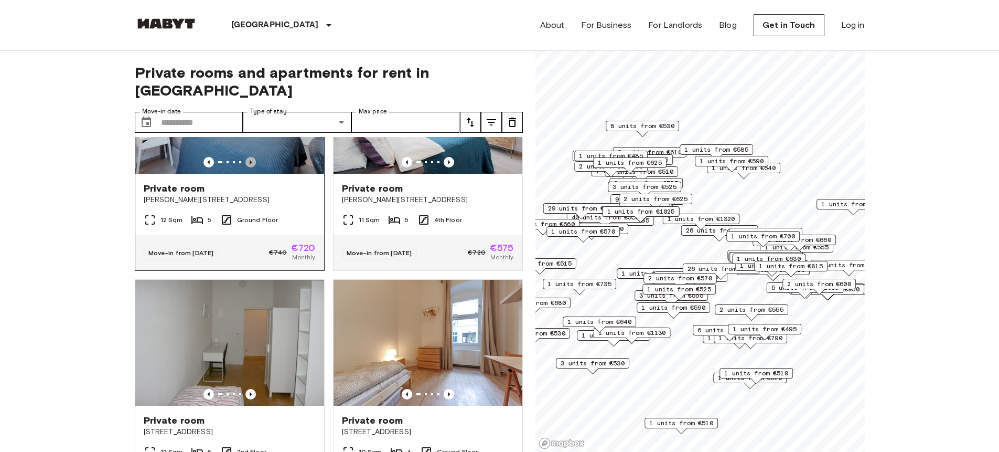
click at [251, 167] on icon "Previous image" at bounding box center [250, 162] width 10 height 10
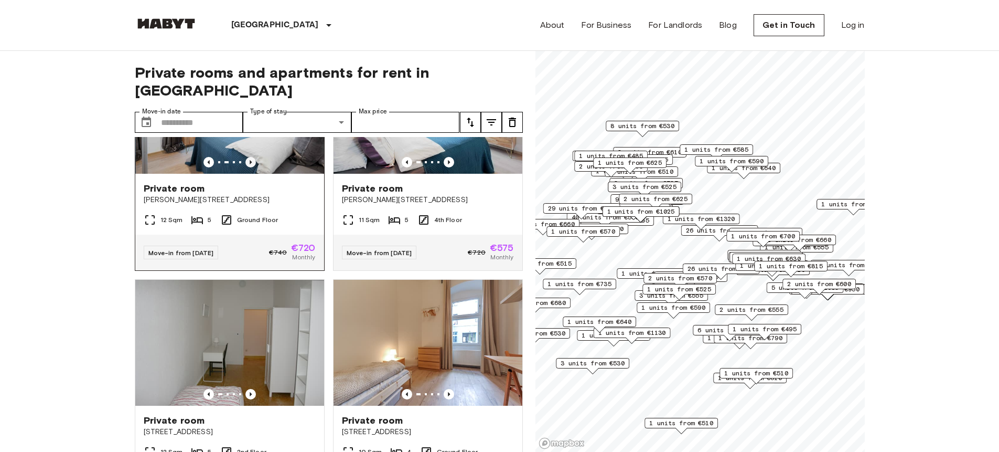
click at [251, 167] on icon "Previous image" at bounding box center [250, 162] width 10 height 10
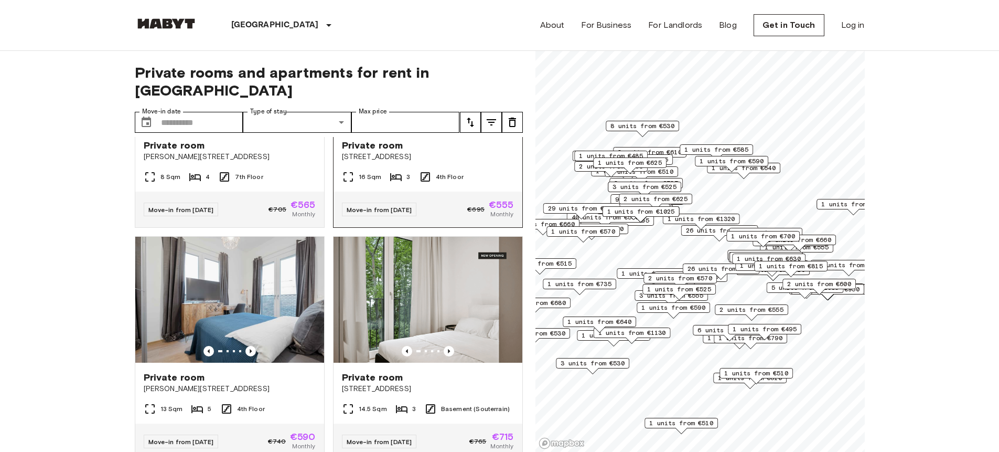
scroll to position [6659, 0]
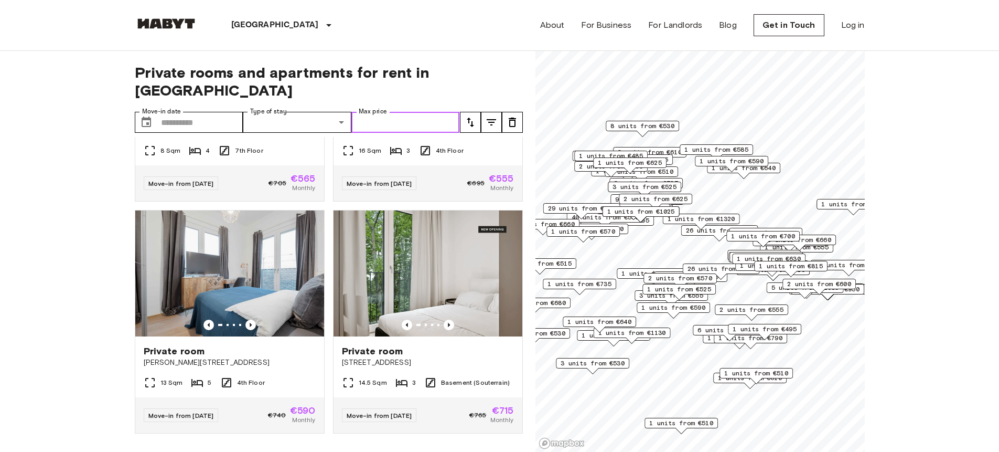
click at [368, 112] on input "Max price" at bounding box center [405, 122] width 109 height 21
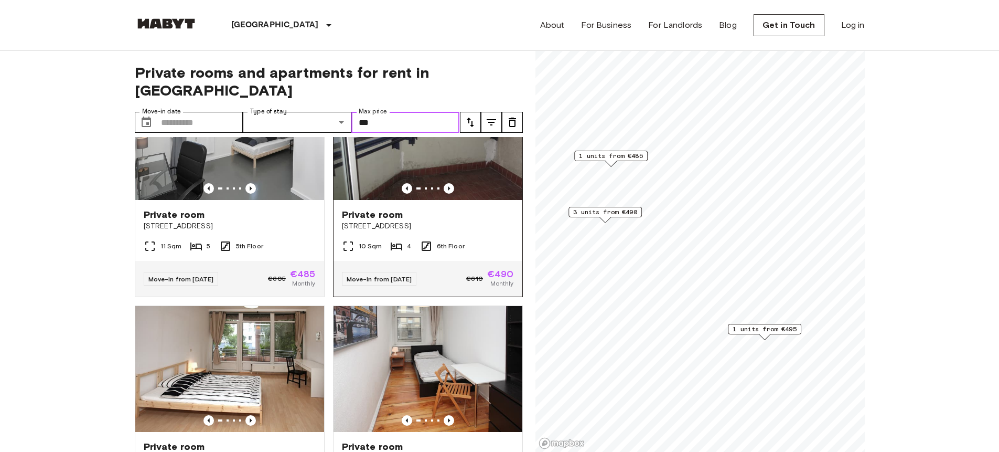
scroll to position [181, 0]
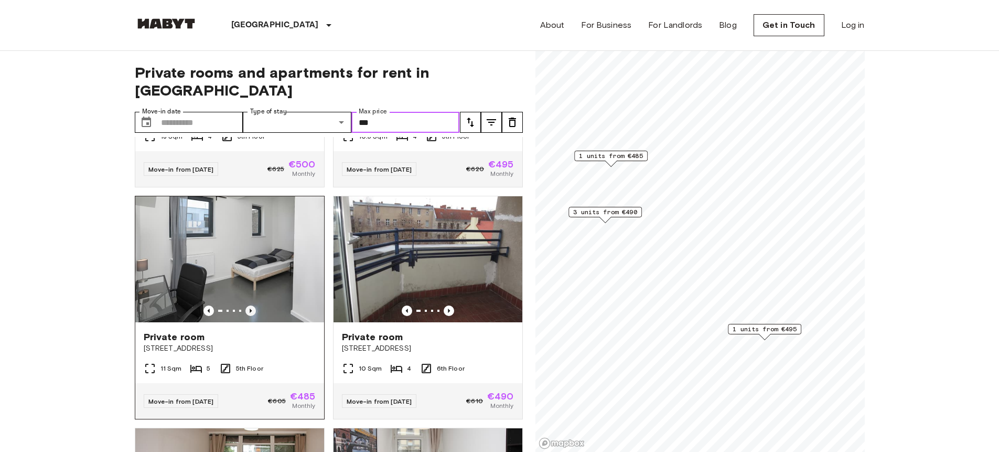
click at [250, 308] on icon "Previous image" at bounding box center [251, 310] width 2 height 4
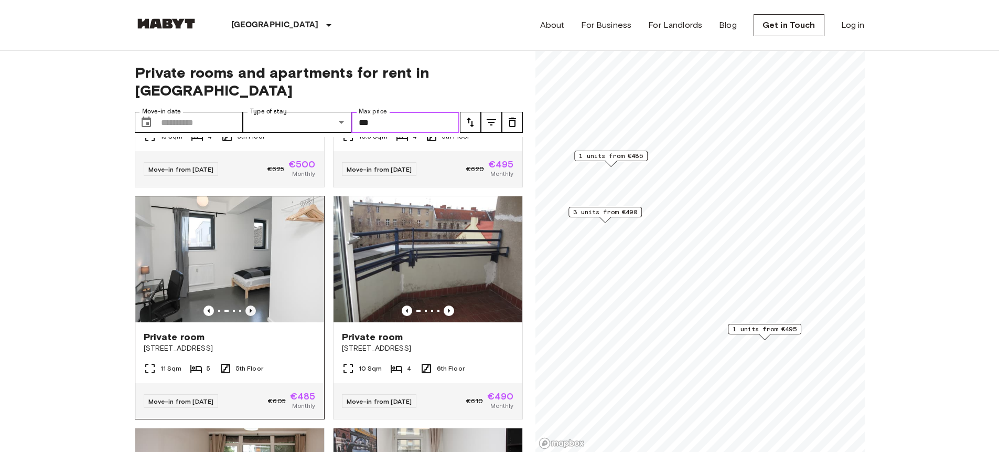
click at [250, 308] on icon "Previous image" at bounding box center [251, 310] width 2 height 4
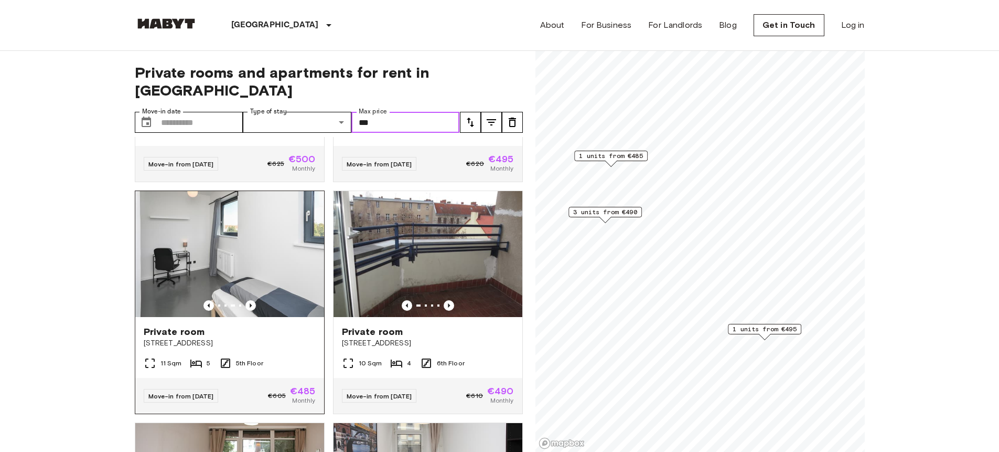
scroll to position [193, 0]
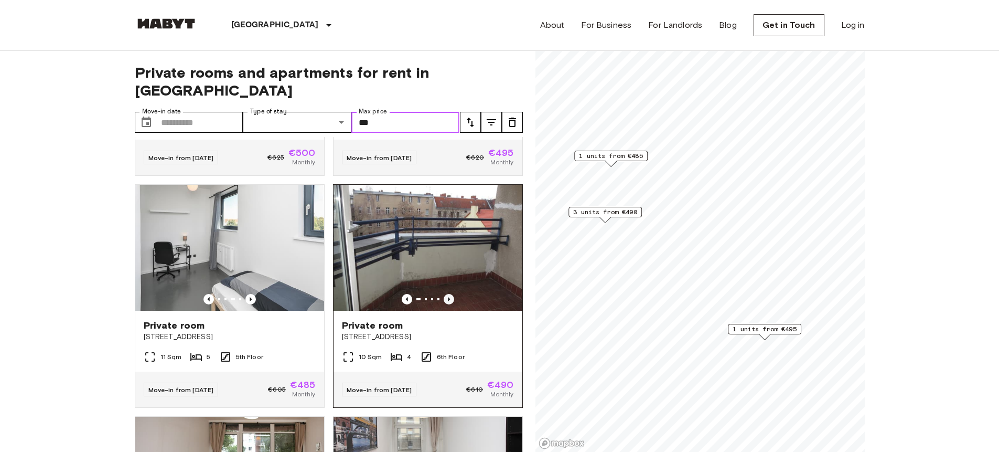
click at [444, 294] on icon "Previous image" at bounding box center [449, 299] width 10 height 10
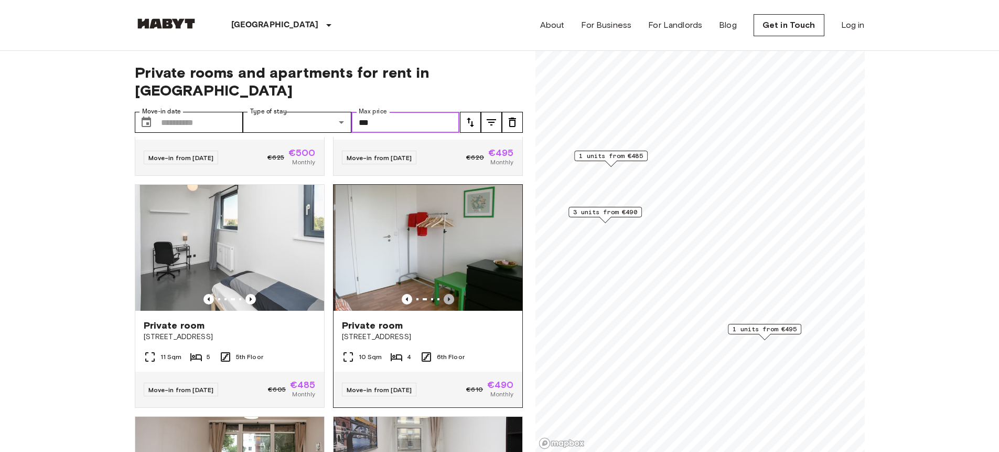
click at [444, 294] on icon "Previous image" at bounding box center [449, 299] width 10 height 10
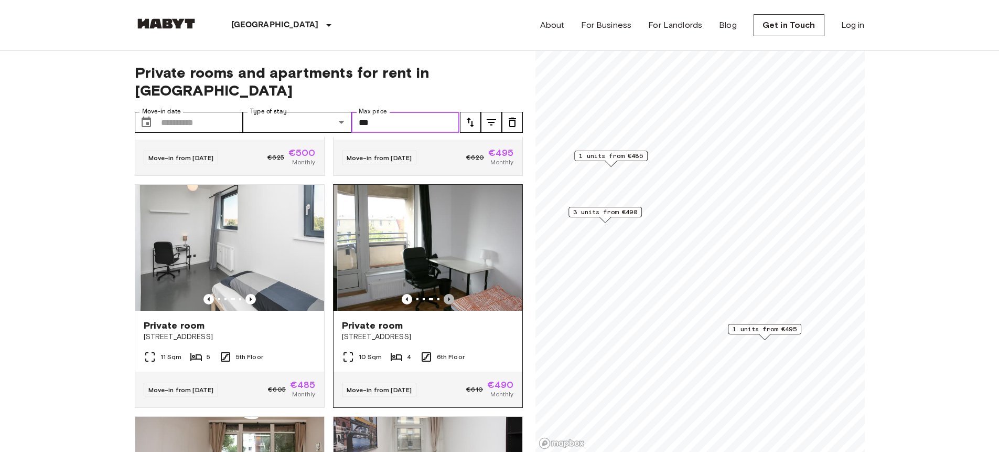
click at [444, 294] on icon "Previous image" at bounding box center [449, 299] width 10 height 10
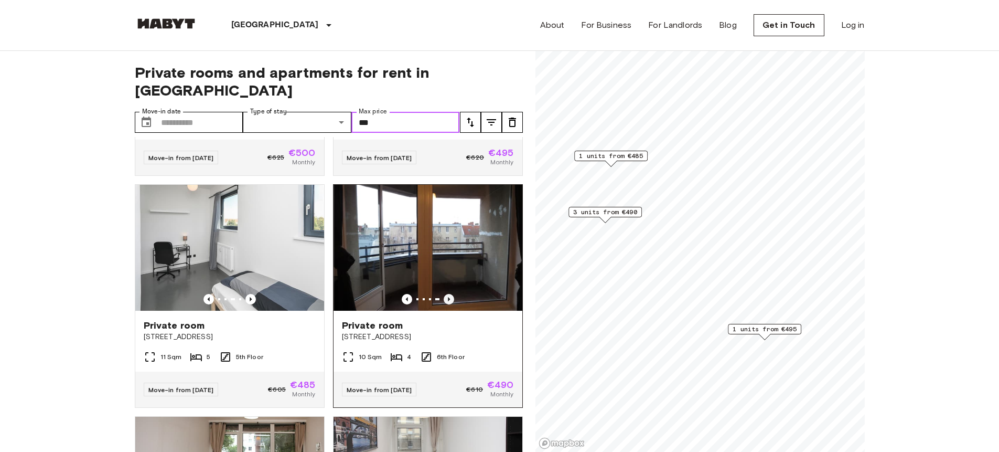
click at [445, 294] on icon "Previous image" at bounding box center [449, 299] width 10 height 10
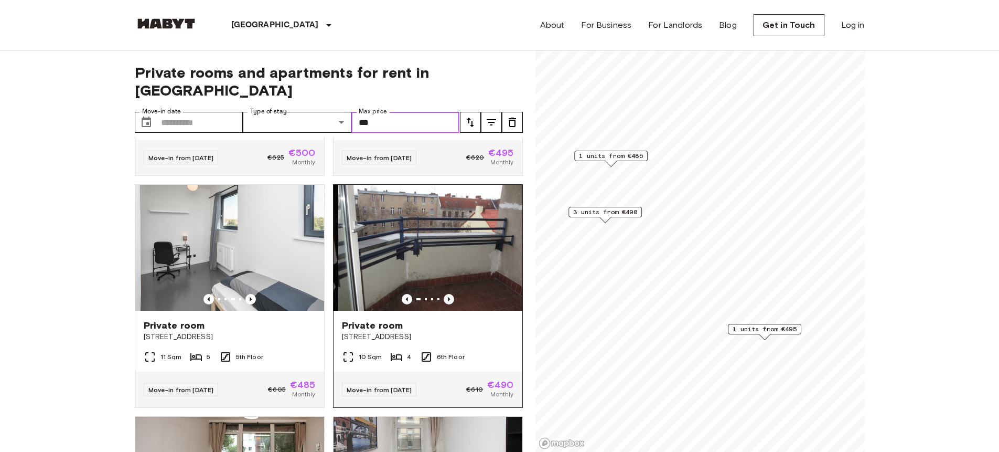
click at [445, 294] on icon "Previous image" at bounding box center [449, 299] width 10 height 10
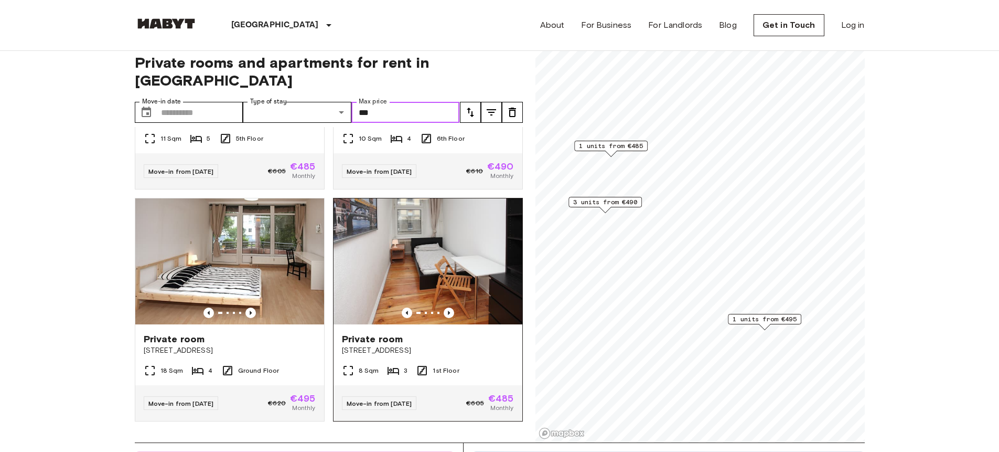
scroll to position [10, 0]
click at [250, 310] on icon "Previous image" at bounding box center [251, 312] width 2 height 4
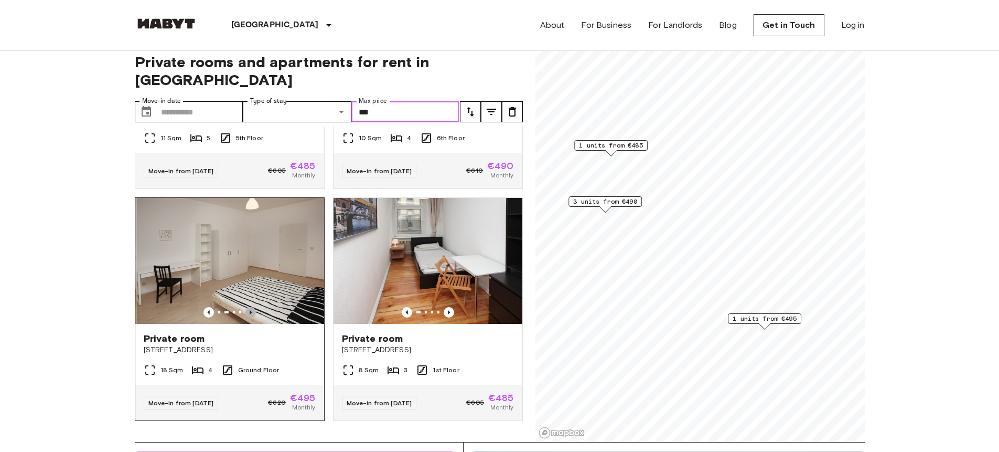
click at [250, 310] on icon "Previous image" at bounding box center [251, 312] width 2 height 4
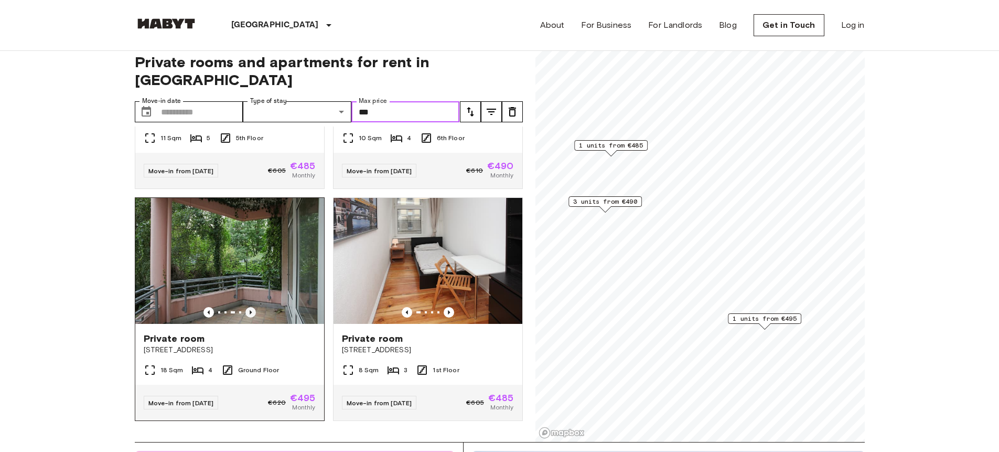
click at [250, 310] on icon "Previous image" at bounding box center [251, 312] width 2 height 4
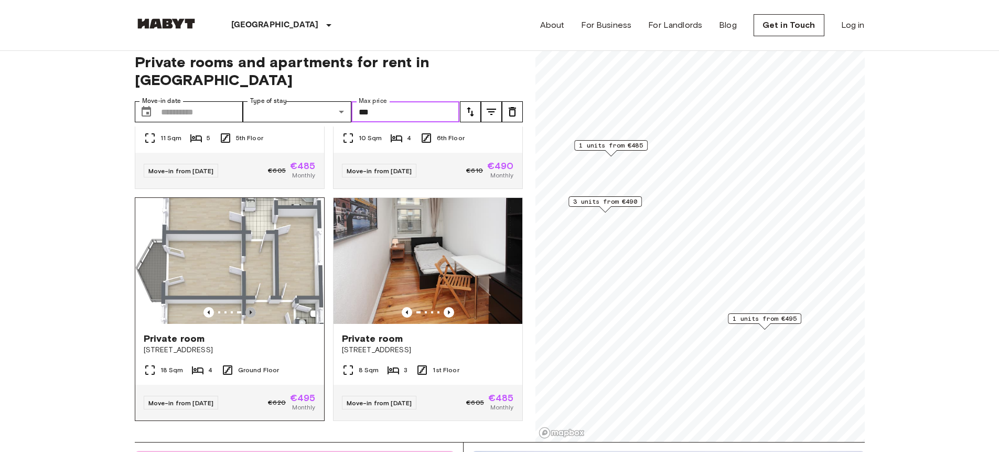
click at [250, 310] on icon "Previous image" at bounding box center [251, 312] width 2 height 4
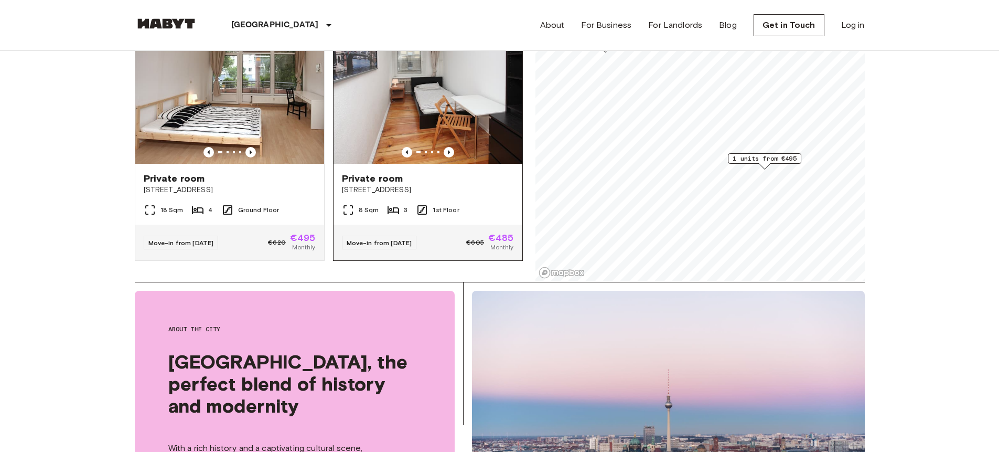
scroll to position [173, 0]
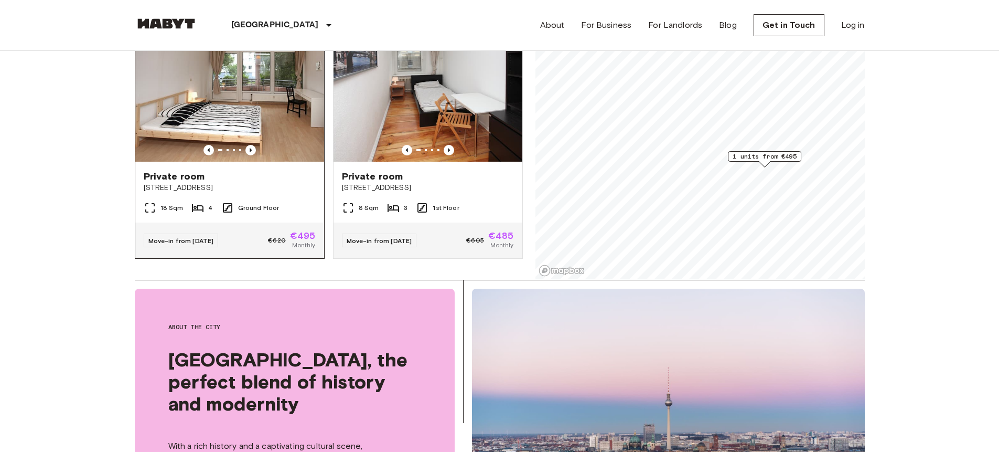
click at [277, 145] on div at bounding box center [229, 150] width 189 height 10
type input "***"
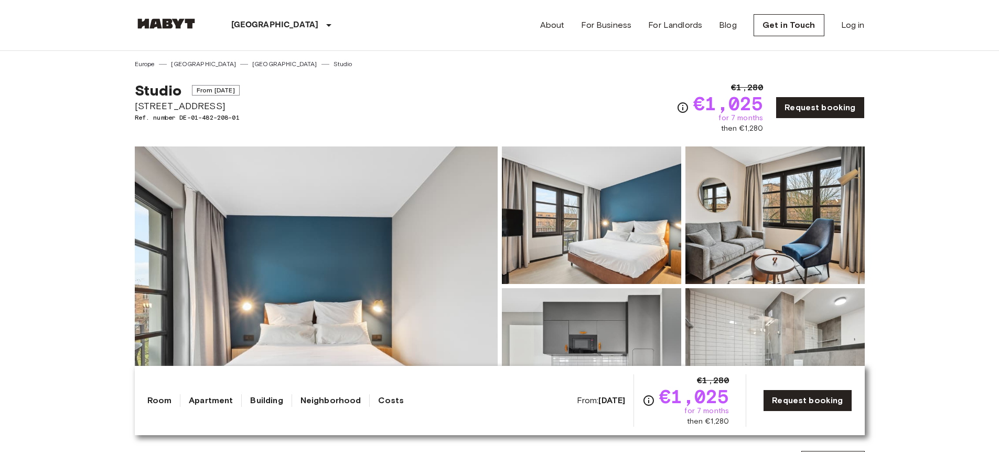
click at [362, 222] on img at bounding box center [316, 285] width 363 height 279
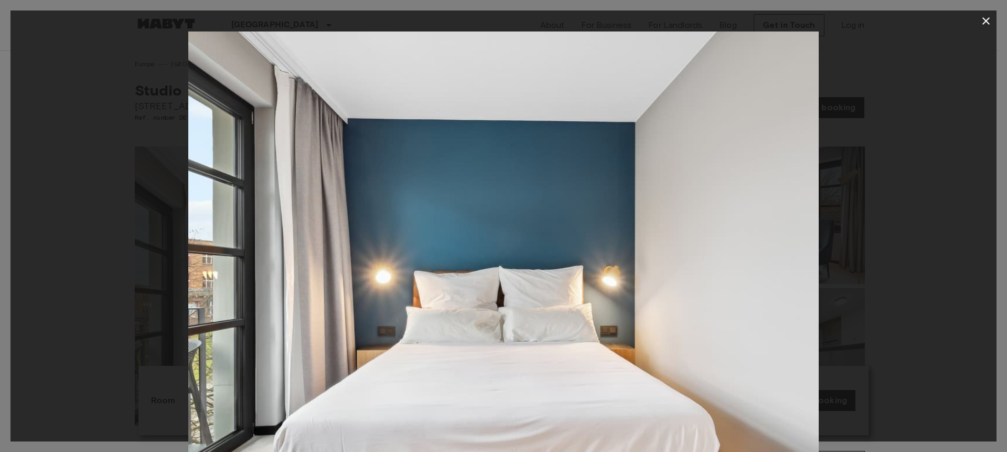
click at [849, 291] on div at bounding box center [503, 241] width 986 height 420
click at [987, 18] on icon "button" at bounding box center [986, 21] width 13 height 13
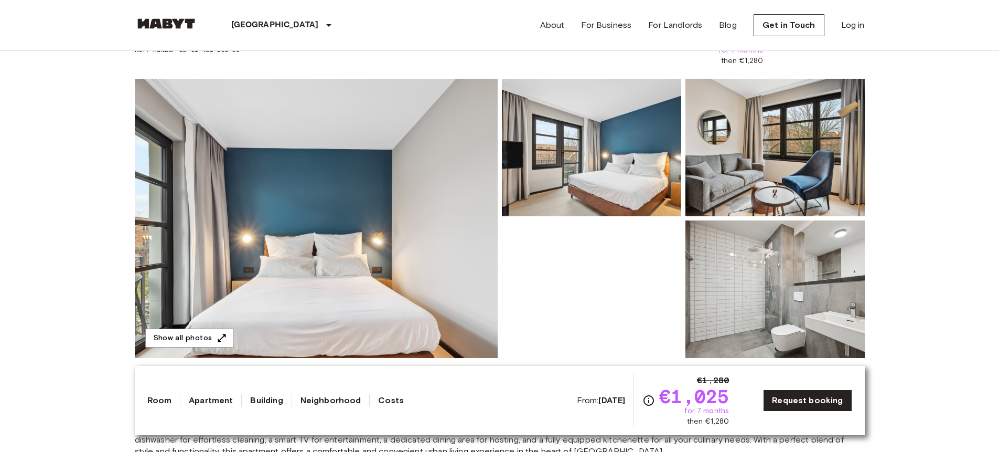
scroll to position [72, 0]
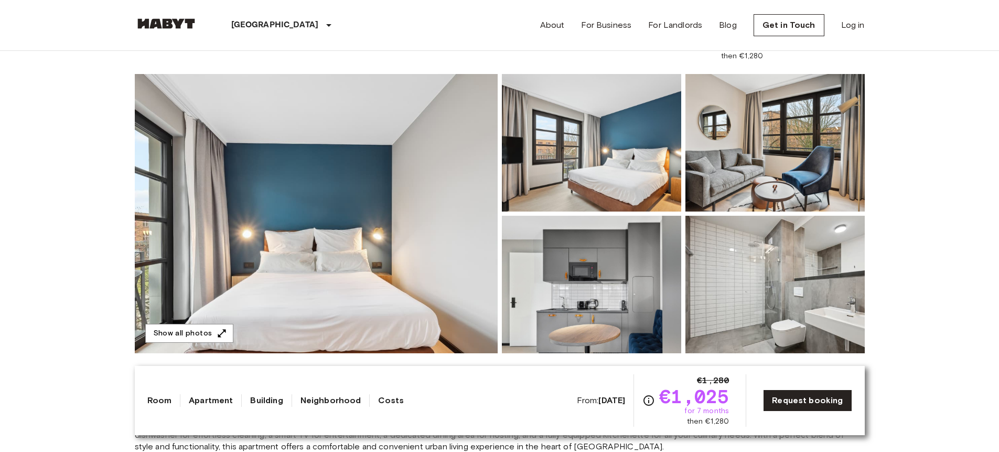
click at [643, 126] on img at bounding box center [591, 142] width 179 height 137
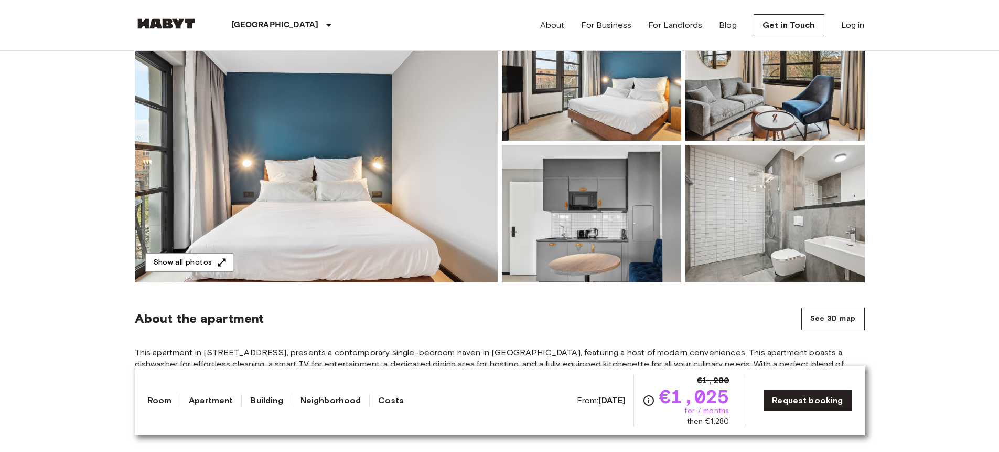
scroll to position [0, 0]
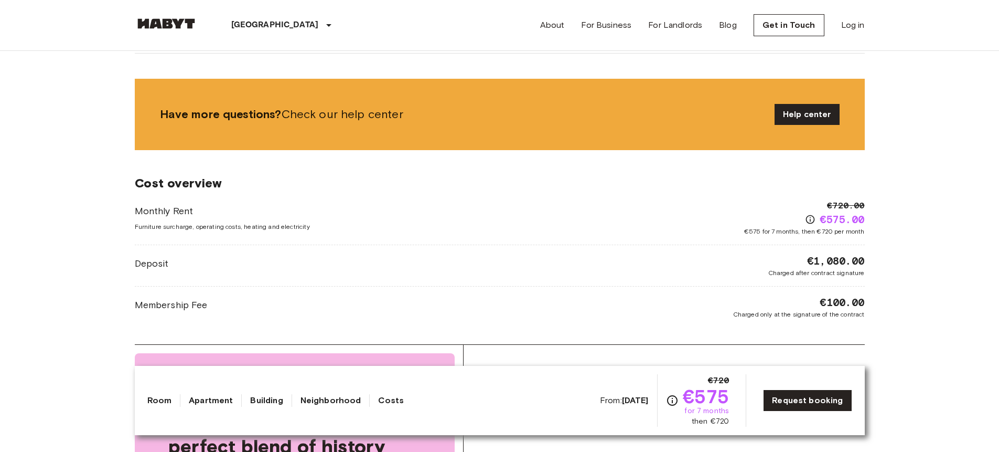
scroll to position [879, 0]
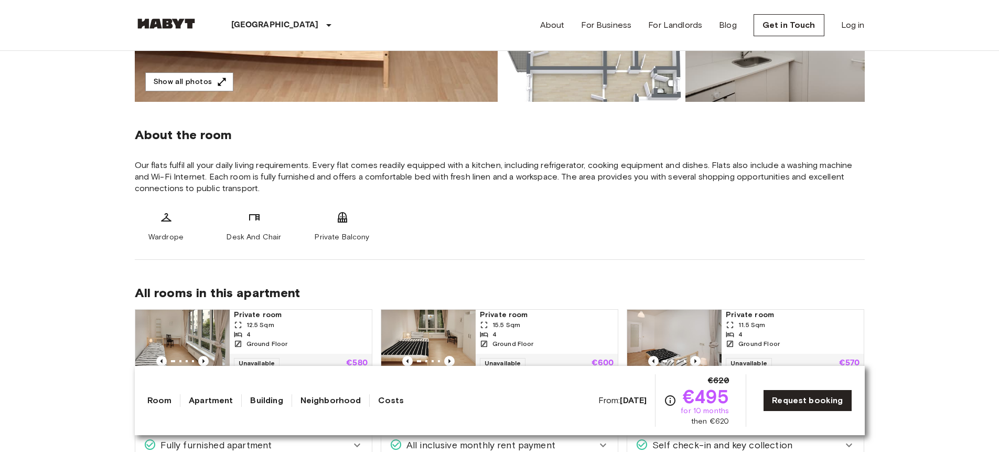
scroll to position [142, 0]
